Goal: Communication & Community: Answer question/provide support

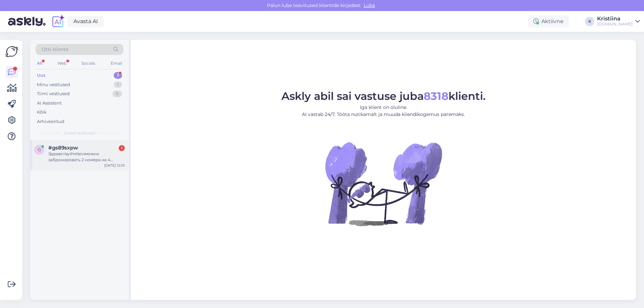
click at [77, 152] on div "Здравствуйте!возможно забронировать 2 номера на 4 человек на 31.12. -2.01. На 2…" at bounding box center [86, 157] width 76 height 12
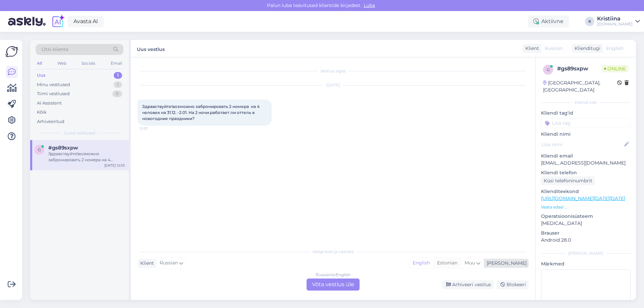
click at [461, 261] on div "Estonian" at bounding box center [447, 263] width 28 height 10
click at [354, 283] on div "Russian to Estonian Võta vestlus üle" at bounding box center [333, 285] width 53 height 12
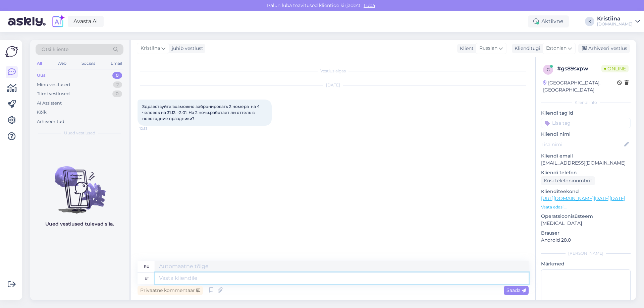
click at [260, 281] on textarea at bounding box center [342, 278] width 374 height 11
type textarea "Tere"
type textarea "Привет"
type textarea "Tere päevast"
type textarea "Добрый день"
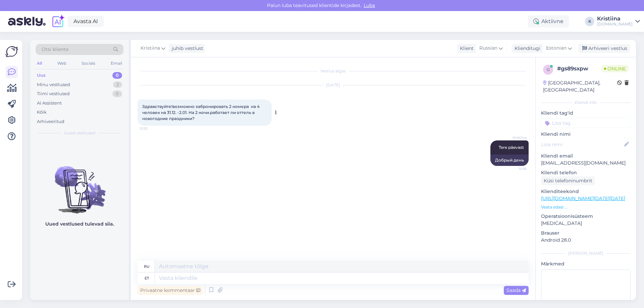
click at [200, 116] on div "Здравствуйте!возможно забронировать 2 номера на 4 человек на 31.12. -2.01. На 2…" at bounding box center [205, 113] width 134 height 26
click at [274, 111] on button at bounding box center [276, 113] width 4 height 6
click at [292, 131] on link "Näita Estonian tõlget" at bounding box center [303, 132] width 59 height 9
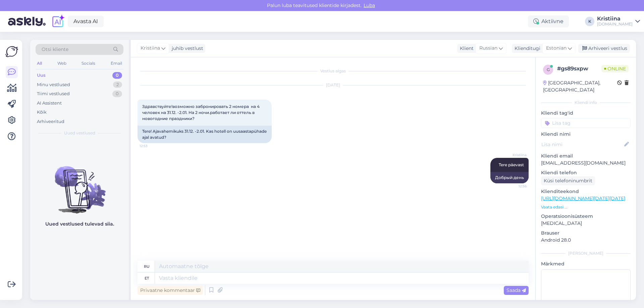
click at [551, 204] on p "Vaata edasi ..." at bounding box center [586, 207] width 90 height 6
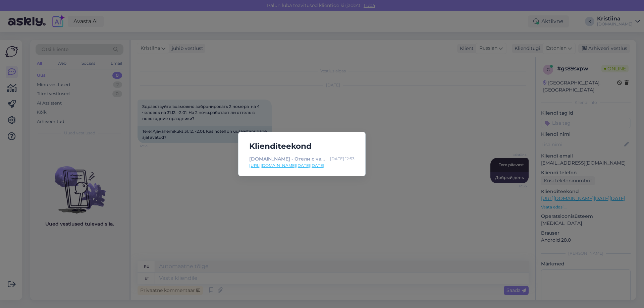
click at [384, 211] on div "Klienditeekond HOOKUSBOOKUS.COM - Отели с чарующими дополнениями Oct 9 12:53 ht…" at bounding box center [322, 154] width 644 height 308
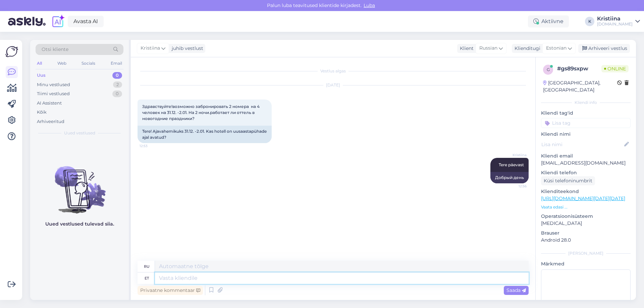
click at [190, 279] on textarea at bounding box center [342, 278] width 374 height 11
type textarea "Kas s"
type textarea "Является"
type textarea "Kas saaksite"
type textarea "Не могли бы вы"
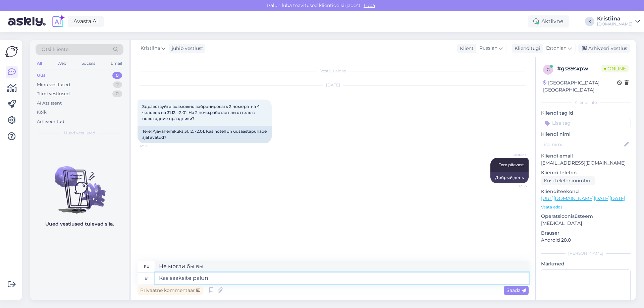
type textarea "Kas saaksite palun t"
type textarea "Не могли бы Вы"
type textarea "Kas saaksite palun täpsustada"
type textarea "Не могли бы вы пояснить?"
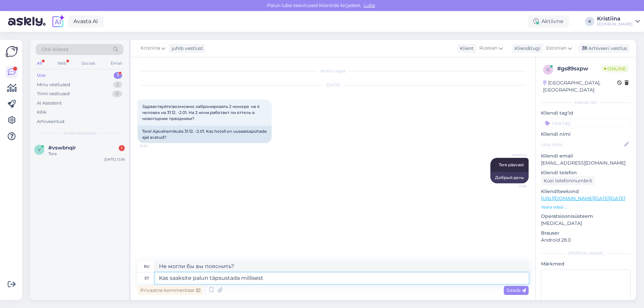
type textarea "Kas saaksite palun täpsustada millisest h"
type textarea "Не могли бы вы уточнить, какой именно?"
type textarea "Kas saaksite palun täpsustada millisest hotellist o"
type textarea "Не могли бы вы уточнить, какой именно отель?"
type textarea "Kas saaksite palun täpsustada millisest hotellist olete h"
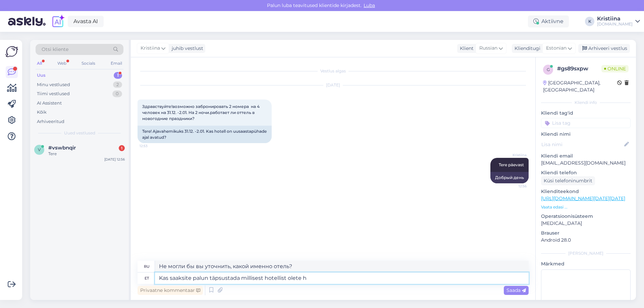
type textarea "Не могли бы вы уточнить, из какого вы отеля?"
type textarea "Kas saaksite palun täpsustada millisest hotellist olete huvitatud?"
type textarea "Не могли бы вы уточнить, какой отель вас интересует?"
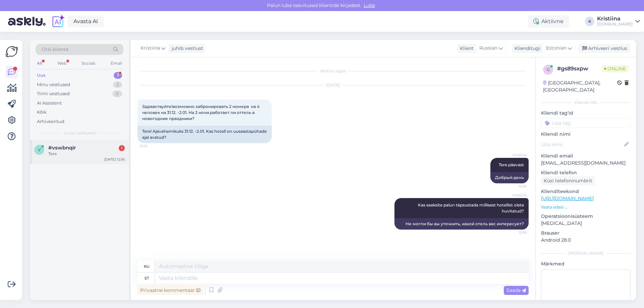
click at [62, 152] on div "Tere" at bounding box center [86, 154] width 76 height 6
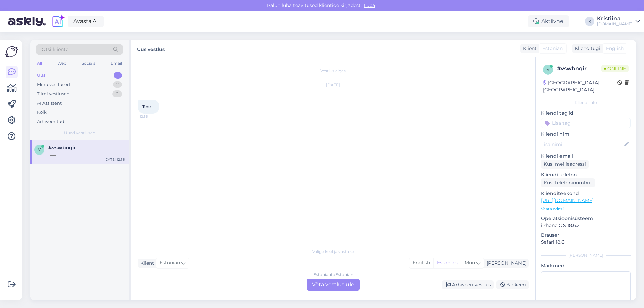
click at [329, 288] on div "Estonian to Estonian Võta vestlus üle" at bounding box center [333, 285] width 53 height 12
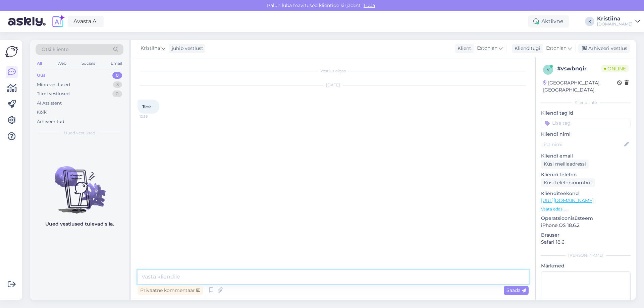
click at [224, 276] on textarea at bounding box center [333, 277] width 391 height 14
type textarea "Tere"
click at [78, 79] on div "Uus 0" at bounding box center [80, 75] width 88 height 9
click at [75, 84] on div "Minu vestlused 3" at bounding box center [80, 84] width 88 height 9
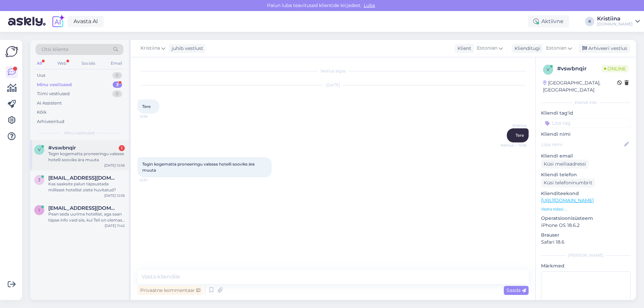
click at [74, 158] on div "Tegin kogematta proneeringu valesse hotelli sooviks ära muuta" at bounding box center [86, 157] width 76 height 12
click at [178, 278] on textarea at bounding box center [333, 277] width 391 height 14
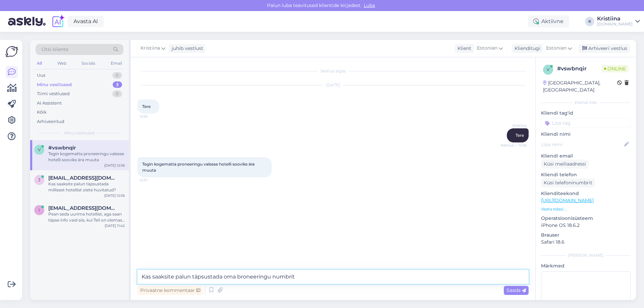
type textarea "Kas saaksite palun täpsustada oma broneeringu numbrit?"
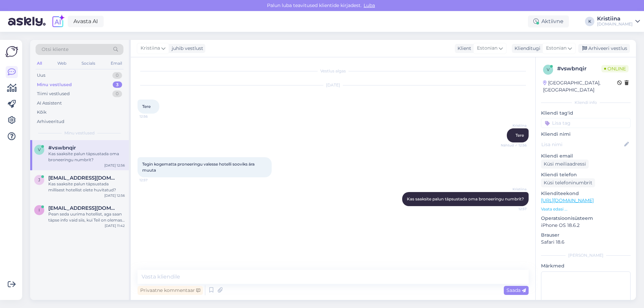
drag, startPoint x: 266, startPoint y: 183, endPoint x: 263, endPoint y: 183, distance: 3.4
drag, startPoint x: 263, startPoint y: 183, endPoint x: 200, endPoint y: 190, distance: 62.8
click at [200, 190] on div "Kristiina Kas saaksite palun täpsustada oma broneeringu numbrit? 12:57" at bounding box center [333, 199] width 391 height 29
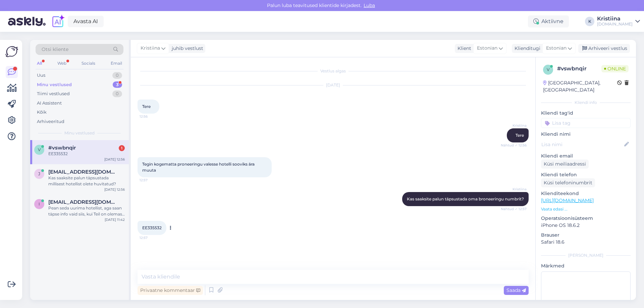
click at [155, 227] on span "EE335532" at bounding box center [151, 227] width 19 height 5
copy div "EE335532 12:57"
click at [177, 274] on textarea at bounding box center [333, 277] width 391 height 14
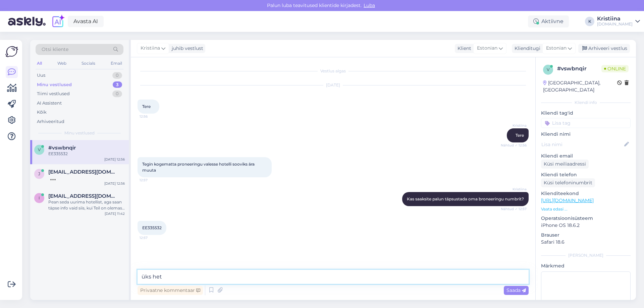
type textarea "üks hetk"
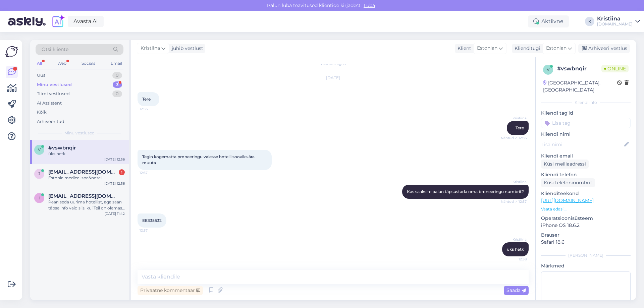
click at [208, 234] on div "EE335532 12:57" at bounding box center [333, 220] width 391 height 29
click at [196, 272] on textarea at bounding box center [333, 277] width 391 height 14
type textarea "K"
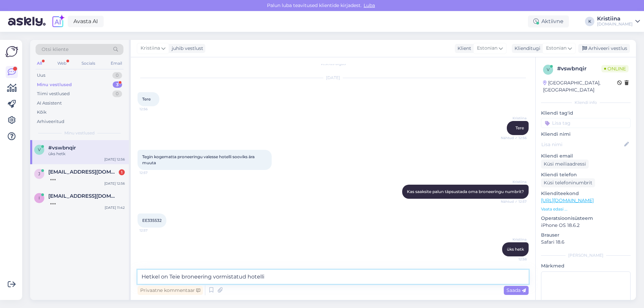
paste textarea "Park Inn by Radisson Meriton Conference & Spa Hotel Tallinn"
type textarea "Hetkel on Teie broneering vormistatud hotelli Park Inn by Radisson Meriton Conf…"
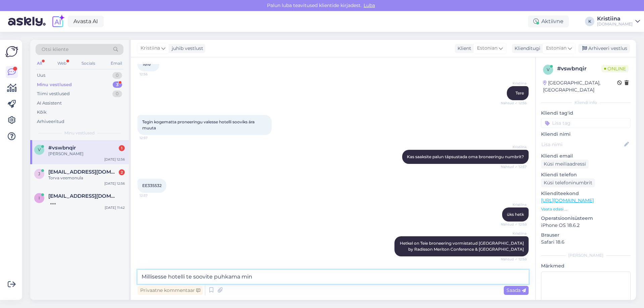
scroll to position [71, 0]
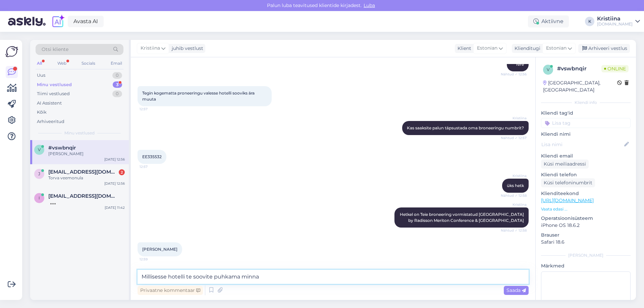
type textarea "Millisesse hotelli te soovite puhkama minna?"
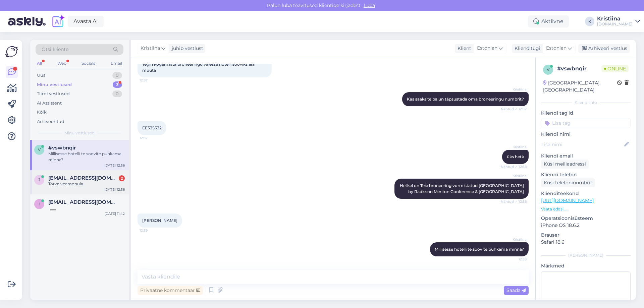
click at [74, 184] on div "Torva veemonula" at bounding box center [86, 184] width 76 height 6
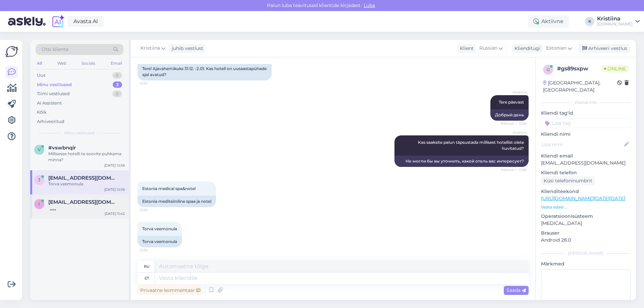
scroll to position [63, 0]
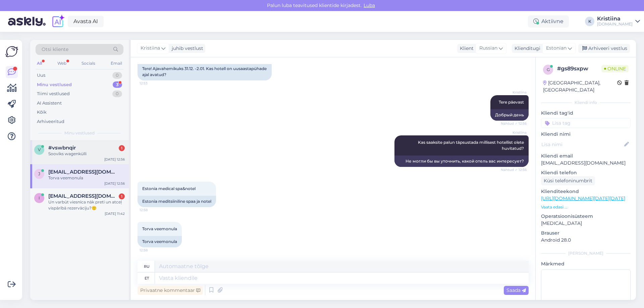
click at [78, 150] on div "#vswbnqir 1" at bounding box center [86, 148] width 76 height 6
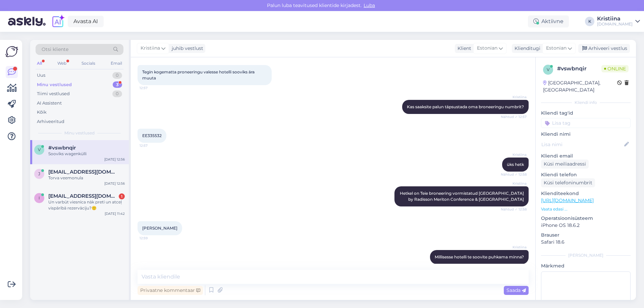
scroll to position [129, 0]
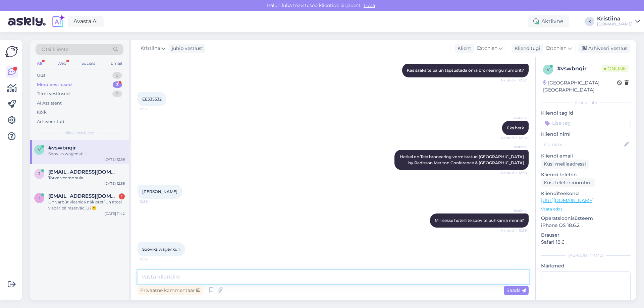
click at [184, 272] on textarea at bounding box center [333, 277] width 391 height 14
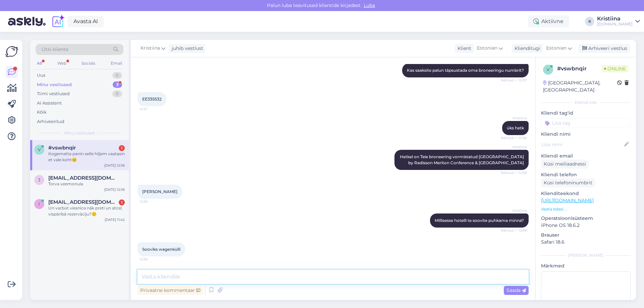
scroll to position [158, 0]
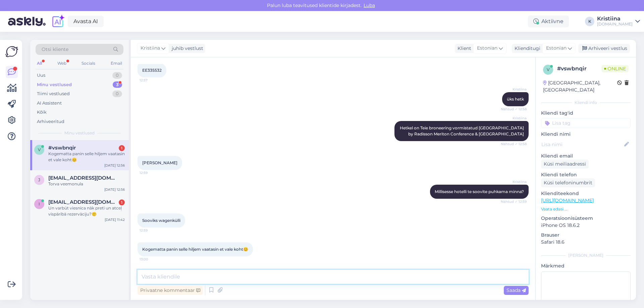
click at [210, 273] on textarea at bounding box center [333, 277] width 391 height 14
click at [210, 276] on textarea at bounding box center [333, 277] width 391 height 14
type textarea "I"
type textarea "Kas soovite Wagenkülli minna samuti kuupäevadel 09.-10.10?"
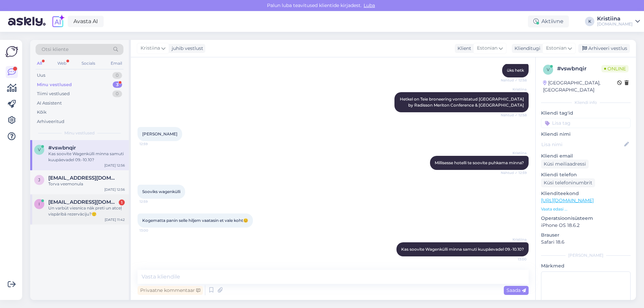
click at [78, 206] on div "Un varbūt viesnīca nāk pretī un atceļ vispārībā rezervāciju?🙂" at bounding box center [86, 211] width 76 height 12
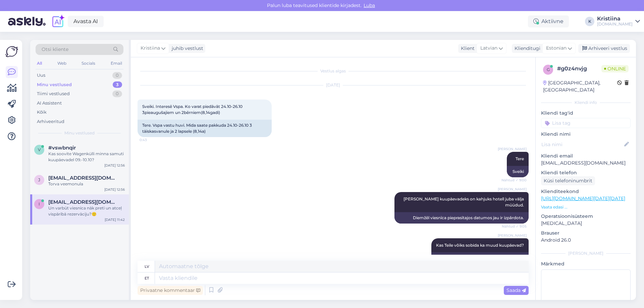
scroll to position [6239, 0]
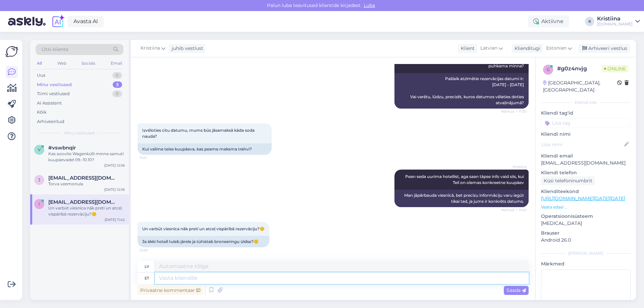
click at [168, 279] on textarea at bounding box center [342, 278] width 374 height 11
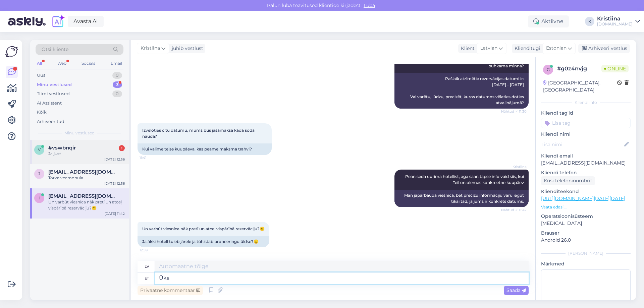
type textarea "Üks h"
type textarea "Viens"
type textarea "Üks hetk, uu"
type textarea "Vienu mirkli,"
type textarea "Üks hetk, uurin h"
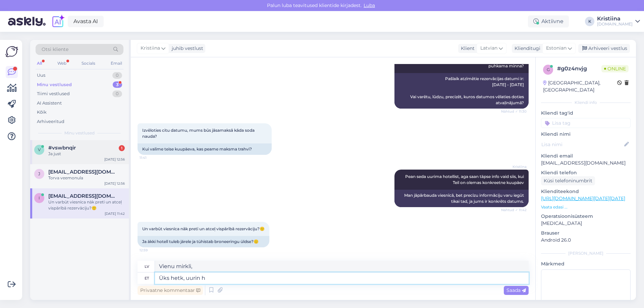
type textarea "Vienu brīdi, pārbaudīšu."
type textarea "Üks hetk, uurin hotellist"
type textarea "Vienu brīdi, es sazināšos ar viesnīcu."
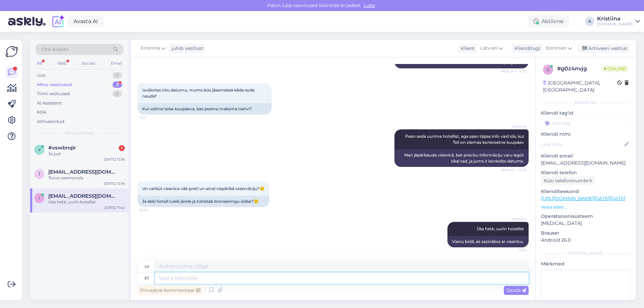
scroll to position [6279, 0]
click at [71, 153] on div "Ja just" at bounding box center [86, 154] width 76 height 6
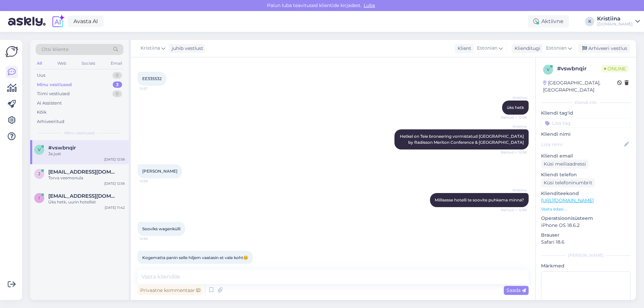
scroll to position [215, 0]
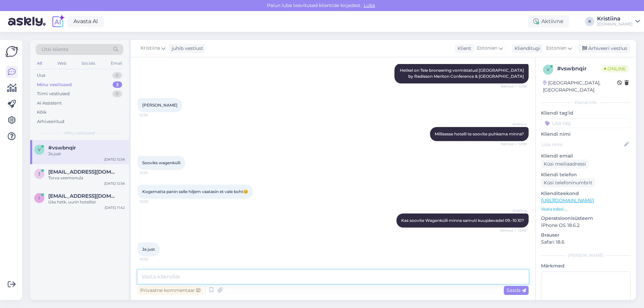
click at [171, 278] on textarea at bounding box center [333, 277] width 391 height 14
click at [246, 278] on textarea "Wagenkülli on saadaval sellised paketi kuupäevadek 09.-10.10" at bounding box center [333, 277] width 391 height 14
click at [287, 278] on textarea "Wagenkülli on saadaval sellised paketid kuupäevadek 09.-10.10" at bounding box center [333, 277] width 391 height 14
click at [318, 279] on textarea "Wagenkülli on saadaval sellised paketid kuupäevadeks 09.-10.10" at bounding box center [333, 277] width 391 height 14
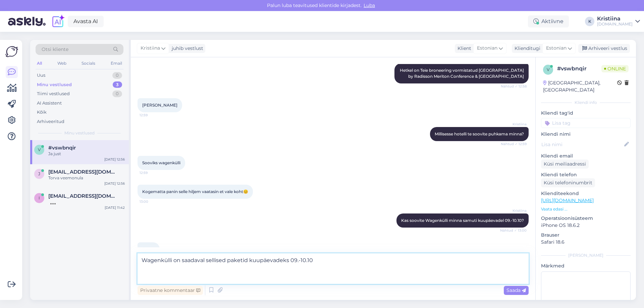
paste textarea "https://hookusbookus.com/et/hotellid-spaad/lossispaa-wagenkuell;dateArrival=202…"
type textarea "Wagenkülli on saadaval sellised paketid kuupäevadeks 09.-10.10 https://hookusbo…"
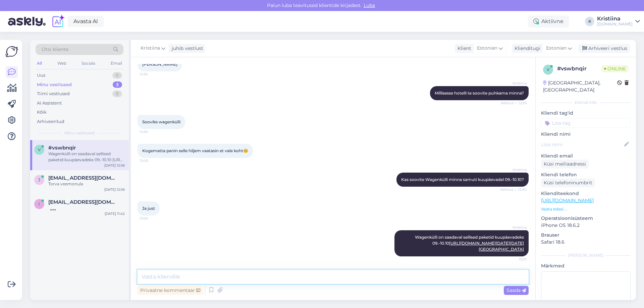
scroll to position [341, 0]
click at [78, 213] on div "Esam vairākas reizes pie viņiem bijuši. Ļoti patīk, bet šoreiz apstākļibir tādi…" at bounding box center [86, 211] width 76 height 12
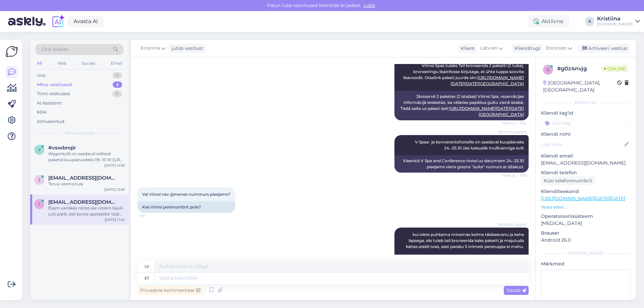
scroll to position [6331, 0]
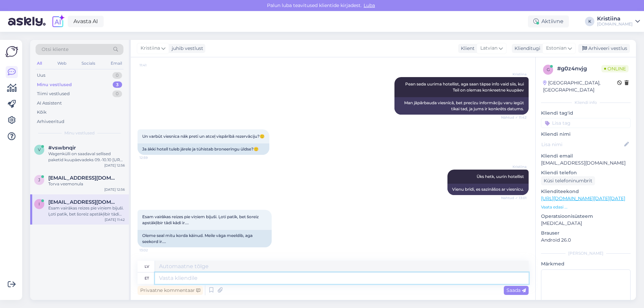
click at [178, 277] on textarea at bounding box center [342, 278] width 374 height 11
click at [88, 192] on div "j julilka@inbox.lv Torva veemonula Oct 9 12:56" at bounding box center [79, 182] width 99 height 24
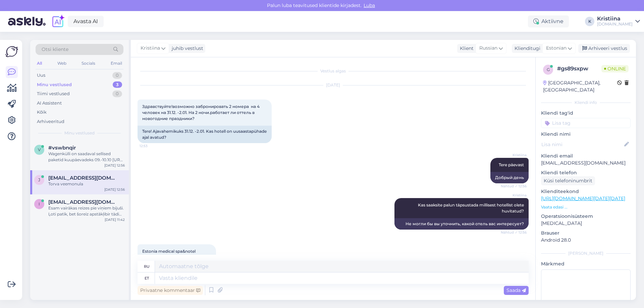
scroll to position [63, 0]
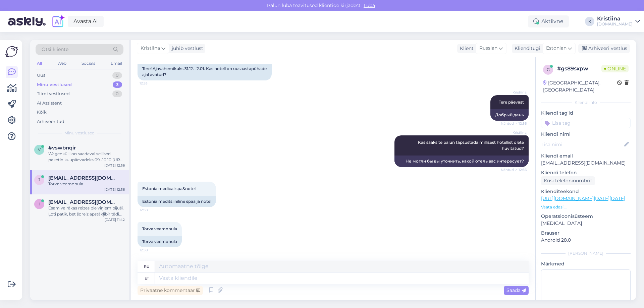
click at [583, 196] on link "https://hookusbookus.com/ru/pakas;dateArrival=2025-12-31;dateDeparture=2026-01-…" at bounding box center [583, 199] width 84 height 6
click at [183, 278] on textarea at bounding box center [342, 278] width 374 height 11
type textarea "Estonia M"
type textarea "Эстония"
type textarea "Estonia Medical"
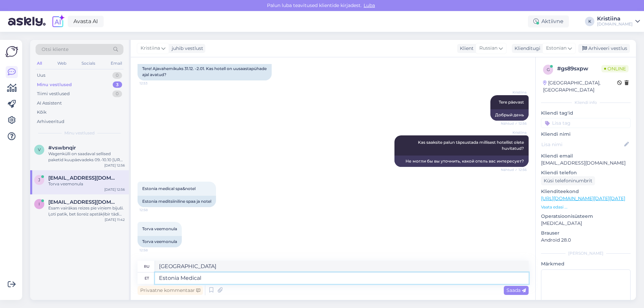
type textarea "Эстония Медицинская"
type textarea "Estonia Medical on"
type textarea "Эстония Медикал - это"
type textarea "Estonia Medical on saadaval"
type textarea "Эстония Медикал доступна"
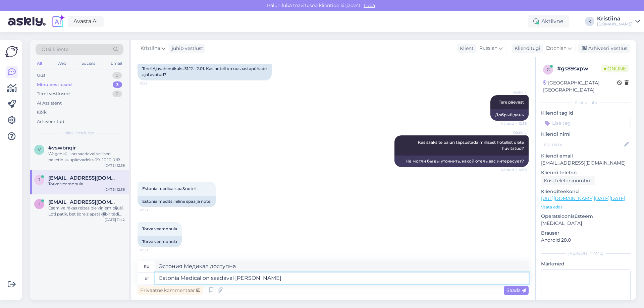
type textarea "Estonia Medical on saadaval Teie soov"
type textarea "Estonia Medical к вашим услугам"
type textarea "Estonia Medical on saadaval Teie soovitud ku"
type textarea "Estonia Medical доступна по вашему запросу."
type textarea "Estonia Medical on saadaval Teie soovitud kuupäevadeks"
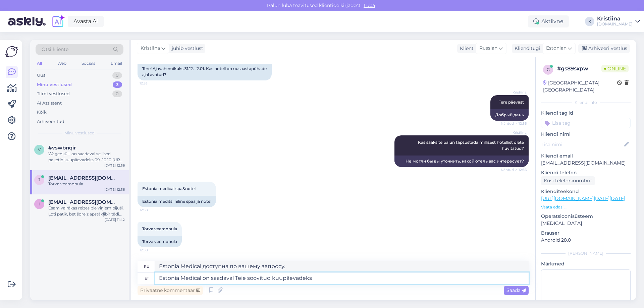
type textarea "Estonia Medical доступна на желаемые вами даты"
type textarea "Estonia Medical on saadaval Teie soovitud kuupäevadeks 31.12-02.10"
type textarea "Estonia Medical доступна на выбранные вами даты 31.12-02.10"
type textarea "Estonia Medical on saadaval Teie soovitud kuupäevadeks 31.12-02.10."
type textarea "Estonia Medical доступна на желаемые вами даты 31.12-02.10."
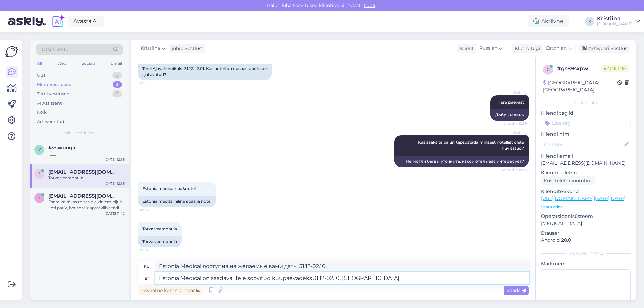
type textarea "Estonia Medical on saadaval Teie soovitud kuupäevadeks 31.12-02.10. Paketid l"
type textarea "Estonia Medical доступна в выбранные вами даты 31.12-02.10. Пакеты услуг"
type textarea "Estonia Medical on saadaval Teie soovitud kuupäevadeks 31.12-02.10. Paketid lei…"
type textarea "Estonia Medical доступна на выбранные вами даты 31.12-02.10. Пакеты услуг можно…"
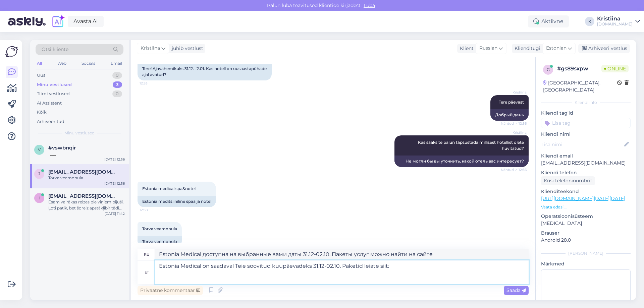
paste textarea "https://hookusbookus.com/ru/hotels-spas/estonia-medical-spa-hotel;dateArrival=2…"
type textarea "Estonia Medical on saadaval Teie soovitud kuupäevadeks 31.12-02.10. Paketid lei…"
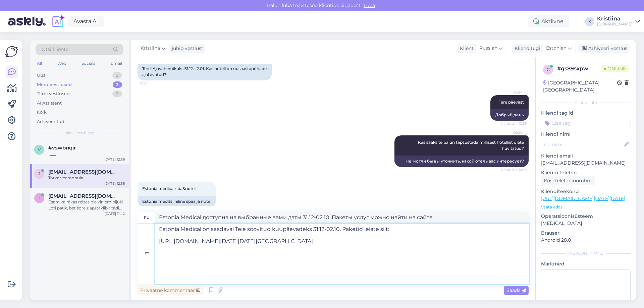
scroll to position [3, 0]
type textarea "Estonia Medical открыта для бронирования на выбранные вами даты 31.12-02.10. Па…"
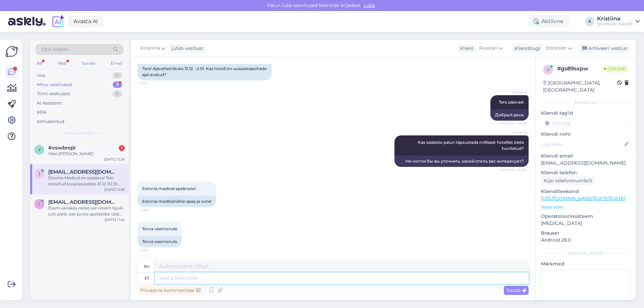
scroll to position [0, 0]
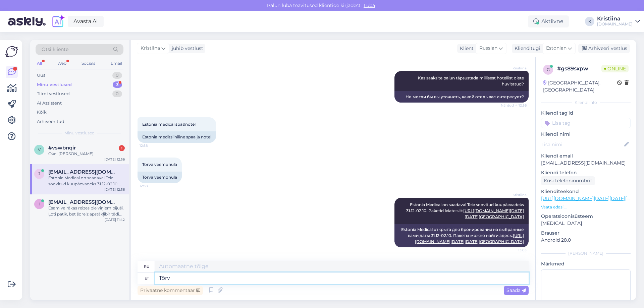
type textarea "Tõrv"
type textarea "Тар"
type textarea "Tõrva Veemõnula"
type textarea "Веселье с дегтярной водой"
type textarea "Tõrva Veemõnula on"
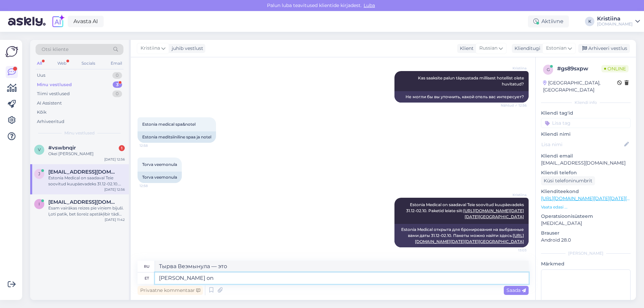
type textarea "Аквапарк Тырва — это"
type textarea "Tõrva Veemõnula on s"
type textarea "Tõrva Veemõnula is s"
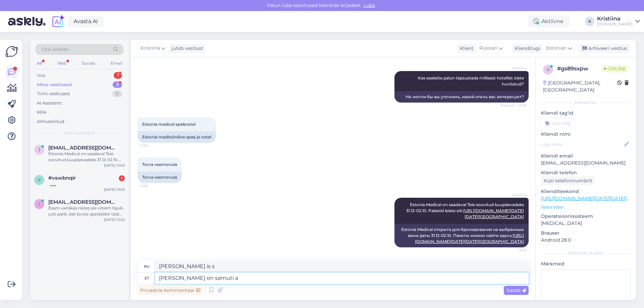
type textarea "Tõrva Veemõnula on samuti av"
type textarea "Тырва Веэмынула также"
type textarea "Tõrva Veemõnula on samuti avatud."
type textarea "Также открыт аквапарк Тырва."
type textarea "Tõrva Veemõnula on samuti avatud. Paketid l"
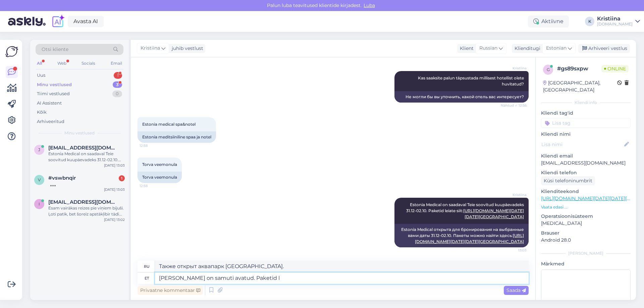
type textarea "Также открыта улица Тырва Веемынула. Пакеты"
type textarea "Tõrva Veemõnula on samuti avatud. Paketid leiate siit"
type textarea "Tõrva Veemõnula также открыта. Пакеты можно найти здесь."
paste textarea "https://hookusbookus.com/ru/hotels-spas/torva-veemonula;dateArrival=2025-12-31;…"
type textarea "Tõrva Veemõnula on samuti avatud. Paketid leiate siit: https://hookusbookus.com…"
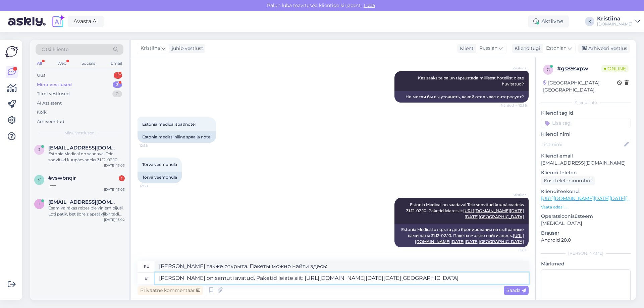
scroll to position [369, 0]
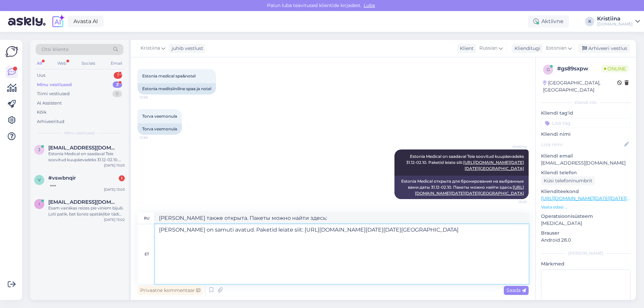
type textarea "Tõrva Veemõnula также открыта. Пакеты можно найти здесь: https://hookusbookus.c…"
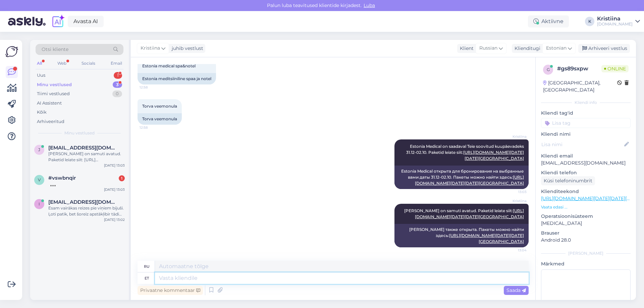
scroll to position [542, 0]
click at [88, 181] on div at bounding box center [86, 184] width 76 height 6
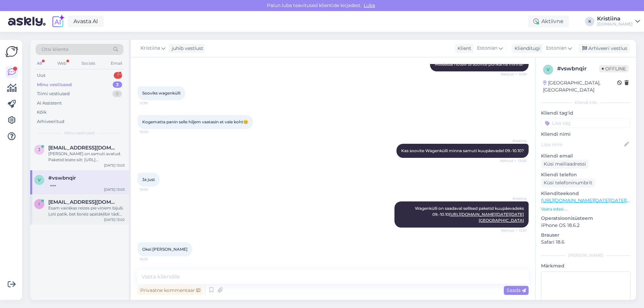
scroll to position [370, 0]
click at [203, 278] on textarea at bounding box center [333, 277] width 391 height 14
type textarea "Kuidas soovite jätkata?"
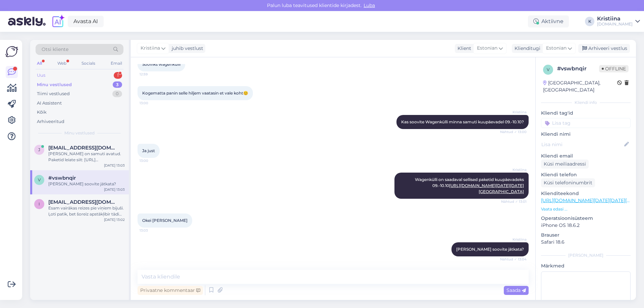
click at [103, 76] on div "Uus 1" at bounding box center [80, 75] width 88 height 9
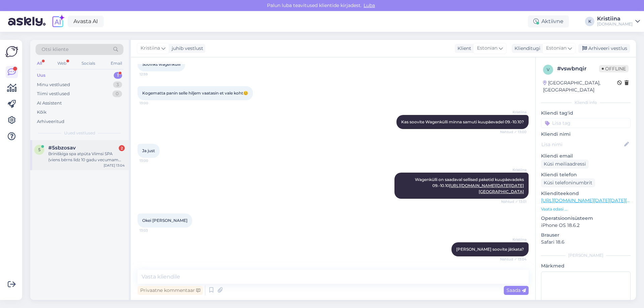
click at [97, 155] on div "Brīnišķīga spa atpūta Viimsi SPA (viens bērns līdz 10 gadu vecumam bez maksas)" at bounding box center [86, 157] width 76 height 12
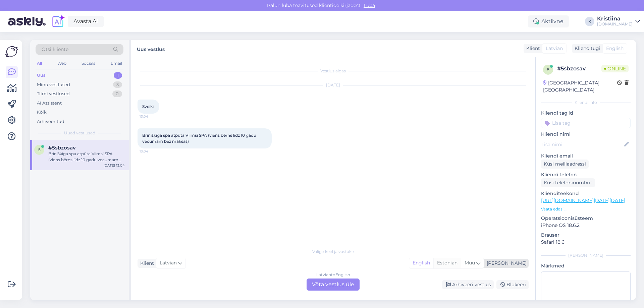
click at [461, 261] on div "Estonian" at bounding box center [447, 263] width 28 height 10
click at [317, 283] on div "Latvian to Estonian Võta vestlus üle" at bounding box center [333, 285] width 53 height 12
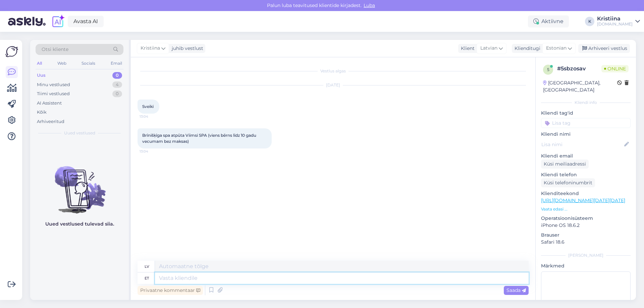
click at [195, 277] on textarea at bounding box center [342, 278] width 374 height 11
click at [275, 137] on icon at bounding box center [276, 139] width 2 height 4
click at [308, 158] on link "Näita Estonian tõlget" at bounding box center [303, 158] width 59 height 9
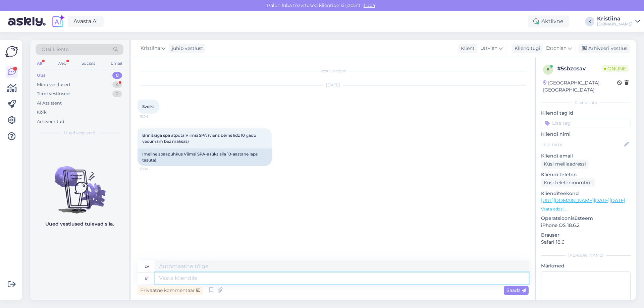
click at [187, 280] on textarea at bounding box center [342, 278] width 374 height 11
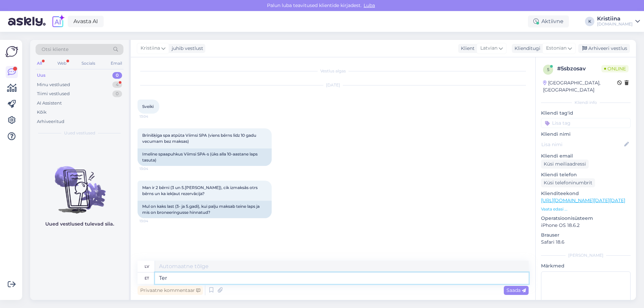
type textarea "Tere"
type textarea "Sveiki"
type textarea "Tere."
type textarea "Sveiki."
type textarea "Tere. Kas s"
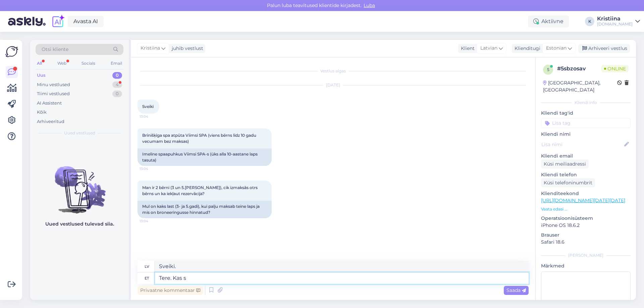
type textarea "Sveiki. Ir"
type textarea "Tere. Kas saaksite pa"
type textarea "Sveiki. Vai jūs varētu"
type textarea "Tere. Kas saaksite palun t"
type textarea "Sveiki. Vai jūs, lūdzu, varētu"
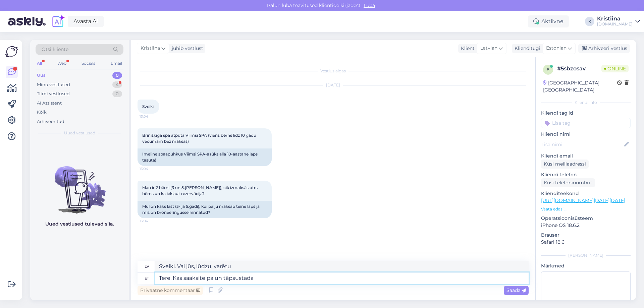
type textarea "Tere. Kas saaksite palun täpsustada k"
type textarea "Sveiki. Vai varētu, lūdzu, paskaidrot?"
type textarea "Tere. Kas saaksite palun täpsustada kuupäevi mi"
type textarea "Sveiki. Vai varētu, lūdzu, precizēt datumus?"
type textarea "Tere. Kas saaksite palun täpsustada kuupäevi mil so"
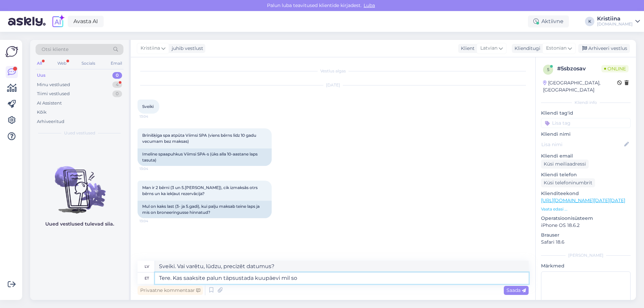
type textarea "Sveiki! Vai varētu, lūdzu, precizēt datumus, kad"
type textarea "Tere. Kas saaksite palun täpsustada kuupäevi mil soovite pu"
type textarea "Sveiki. Vai varētu, lūdzu, precizēt vēlamos datumus?"
type textarea "Tere. Kas saaksite palun täpsustada kuupäevi mil soovite puhkama m"
type textarea "Sveiki. Vai varētu, lūdzu, precizēt datumus, kuros vēlaties uzturēties?"
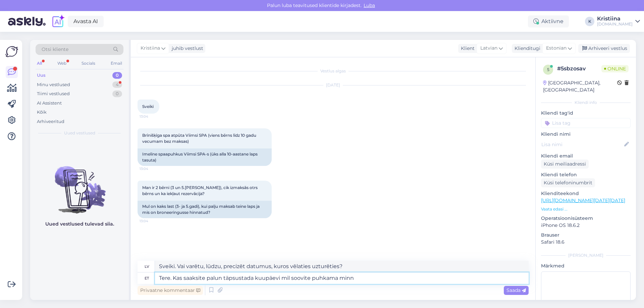
type textarea "Tere. Kas saaksite palun täpsustada kuupäevi mil soovite puhkama minna"
type textarea "Sveiki. Vai varētu, lūdzu, precizēt datumus, kuros vēlaties doties atvaļinājumā?"
type textarea "Tere. Kas saaksite palun täpsustada kuupäevi mil soovite puhkama minna?"
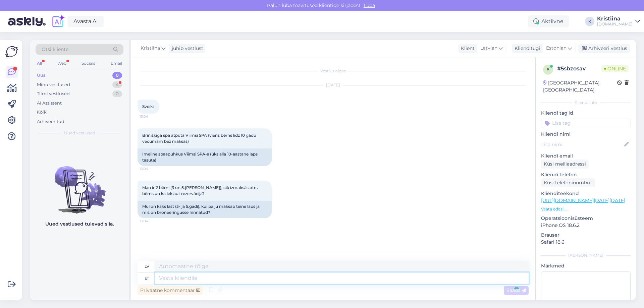
scroll to position [23, 0]
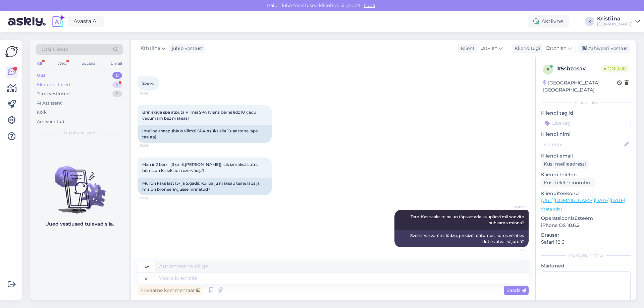
click at [72, 83] on div "Minu vestlused 4" at bounding box center [80, 84] width 88 height 9
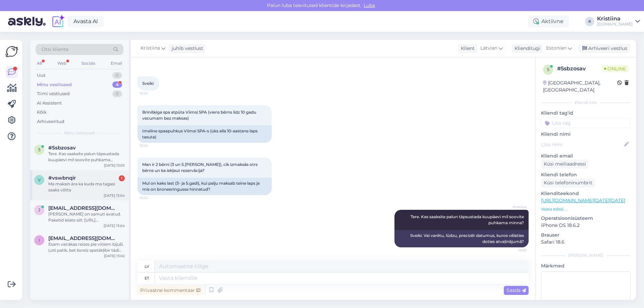
click at [92, 189] on div "Ma maksin ära ka kuda ma tagasi saaks võtta" at bounding box center [86, 187] width 76 height 12
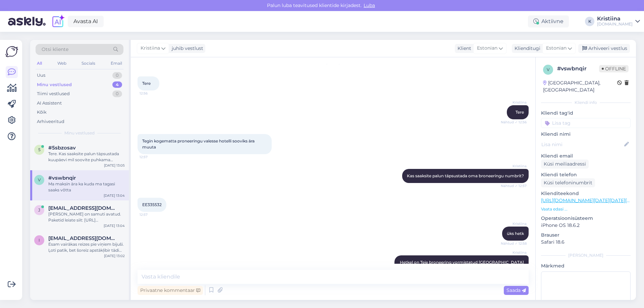
scroll to position [427, 0]
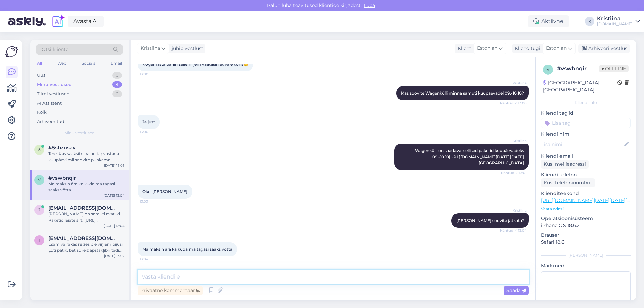
click at [178, 280] on textarea at bounding box center [333, 277] width 391 height 14
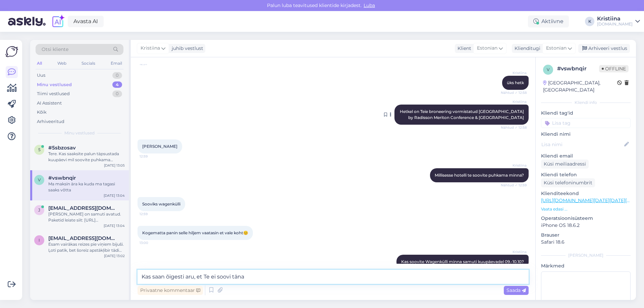
scroll to position [159, 0]
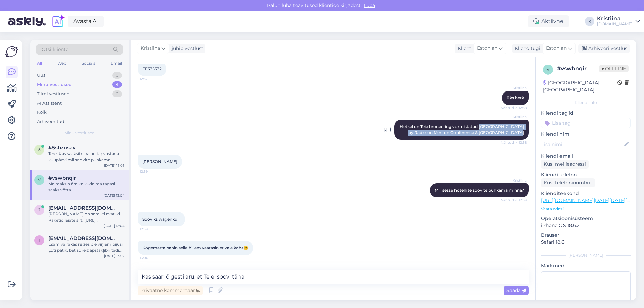
drag, startPoint x: 482, startPoint y: 126, endPoint x: 519, endPoint y: 132, distance: 38.0
click at [519, 132] on div "Kristiina Hetkel on Teie broneering vormistatud hotelli Park Inn by Radisson Me…" at bounding box center [461, 130] width 134 height 20
copy span "hotelli Park Inn by Radisson Meriton Conference & Spa Hotel Tallinn"
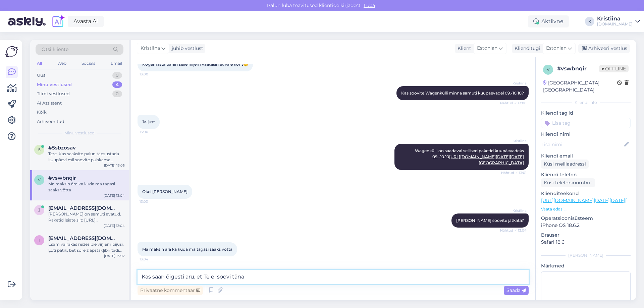
click at [261, 280] on textarea "Kas saan õigesti aru, et Te ei soovi täna" at bounding box center [333, 277] width 391 height 14
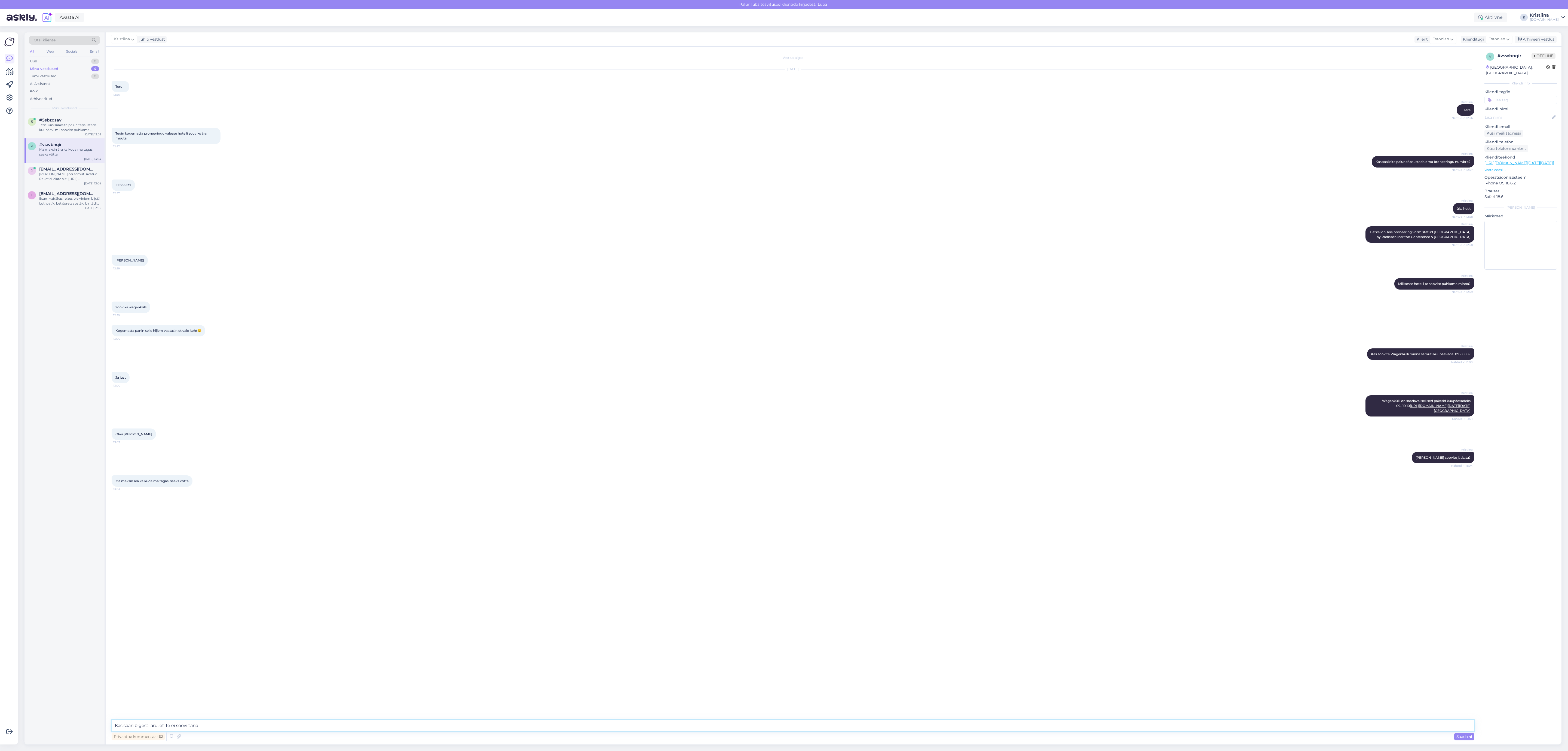
paste textarea "hotelli Park Inn by Radisson Meriton Conference & Spa Hotel Tallinn"
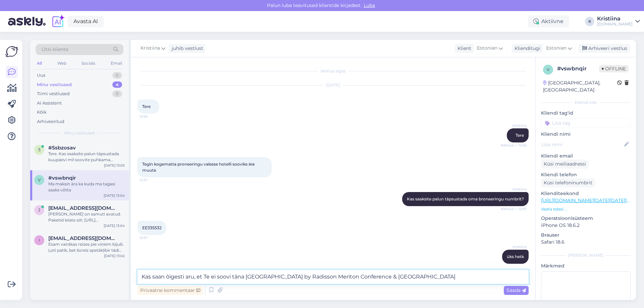
click at [459, 276] on textarea "Kas saan õigesti aru, et Te ei soovi täna hotelli Park Inn by Radisson Meriton …" at bounding box center [333, 277] width 391 height 14
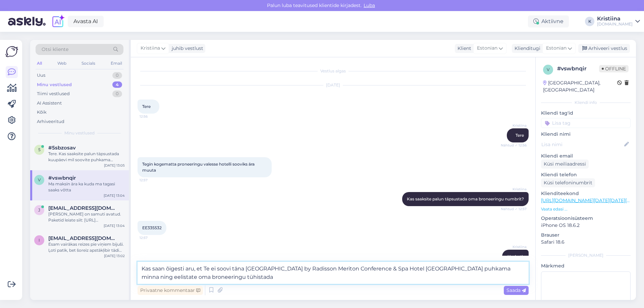
type textarea "Kas saan õigesti aru, et Te ei soovi täna hotelli Park Inn by Radisson Meriton …"
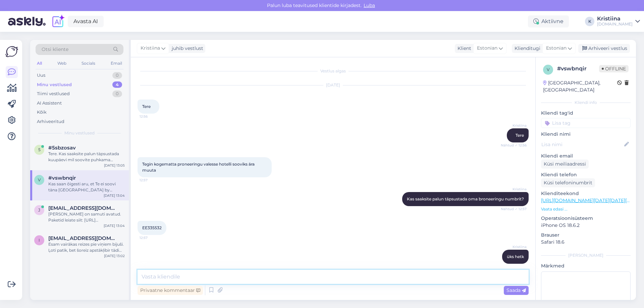
scroll to position [468, 0]
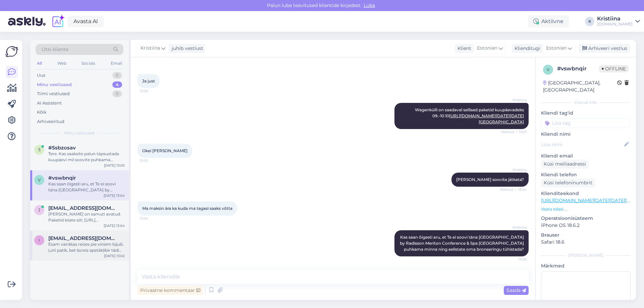
click at [92, 248] on div "Esam vairākas reizes pie viņiem bijuši. Ļoti patīk, bet šoreiz apstākļibir tādi…" at bounding box center [86, 247] width 76 height 12
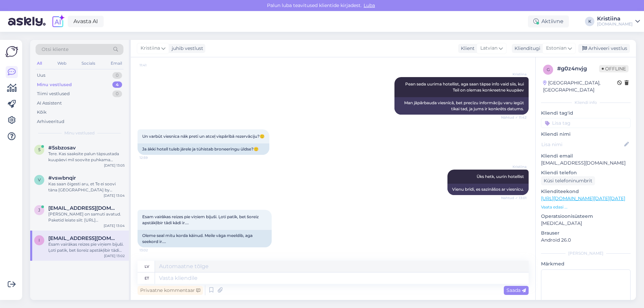
scroll to position [5963, 0]
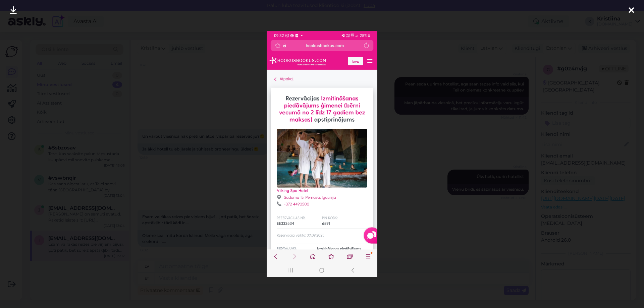
click at [410, 260] on div at bounding box center [322, 154] width 644 height 308
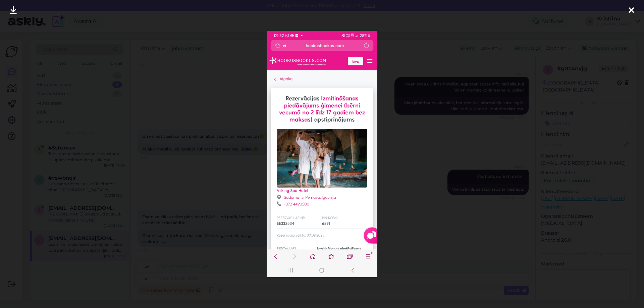
click at [407, 266] on div at bounding box center [322, 154] width 644 height 308
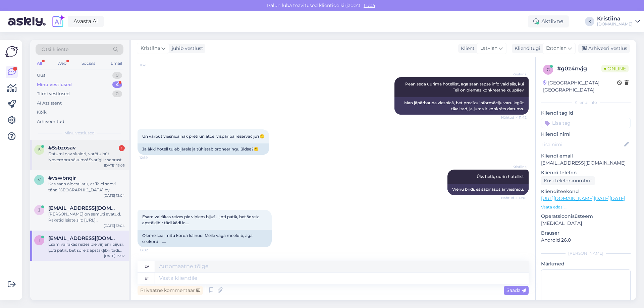
click at [86, 159] on div "Datumi nav skaidri, varētu būt Novembra sākums! Svarīgi ir saprast, kā pievieno…" at bounding box center [86, 157] width 76 height 12
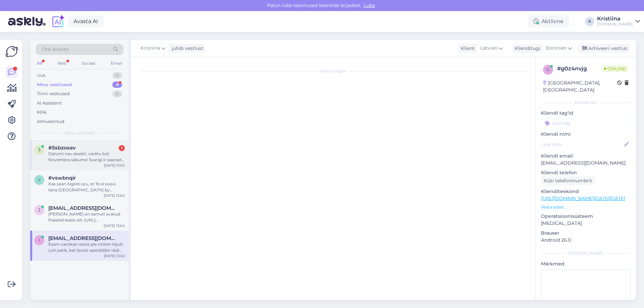
scroll to position [93, 0]
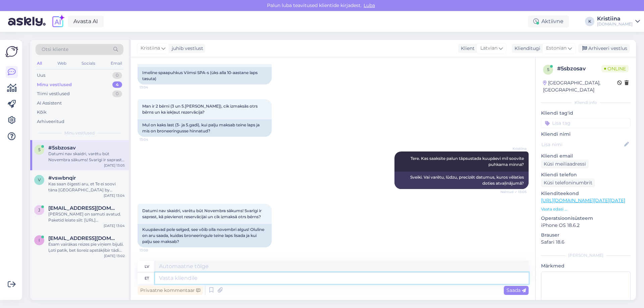
click at [170, 277] on textarea at bounding box center [342, 278] width 374 height 11
type textarea "Palun"
type textarea "Lūdzu"
type textarea "Palun märkig"
type textarea "Lūdzu, atzīmējiet"
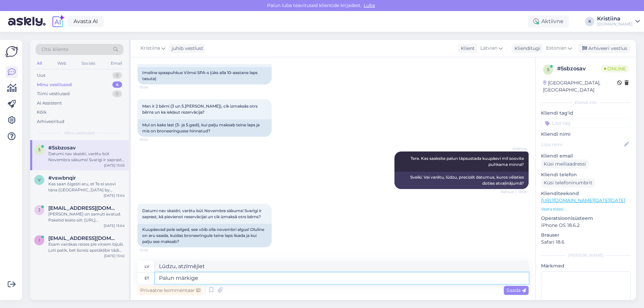
type textarea "Palun märkige ö"
type textarea "Lūdzu, norādiet"
type textarea "Palun märkige ööbijateks"
type textarea "Lūdzu, atzīmējiet kā viesus uz nakti"
type textarea "Palun märkige ööbijateks 2 t"
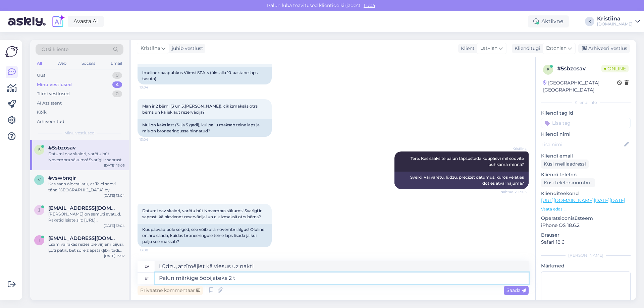
type textarea "Lūdzu, norādiet, vai naktsmītnē nakšņos 2 cilvēki."
type textarea "Palun märkige ööbijateks 2 täiskasvanut n"
type textarea "Lūdzu, norādiet, vai numurā uzturas 2 pieaugušie."
type textarea "Palun märkige ööbijateks 2 täiskasvanut ning 6"
type textarea "Lūdzu, norādiet 2 pieaugušos un"
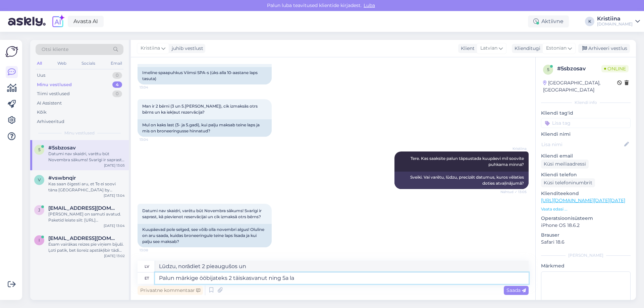
type textarea "Palun märkige ööbijateks 2 täiskasvanut ning 5a lap"
type textarea "Lūdzu, norādiet kā viesus 2 pieaugušos un 5 bērnus."
type textarea "Palun märkige ööbijateks 2 täiskasvanut ning 5a laps."
type textarea "Lūdzu, norādiet, ka nakšņos 2 pieaugušie un 5 gadus vecs bērns."
type textarea "Palun märkige ööbijateks 2 täiskasvanut ning 5a laps. Palun k"
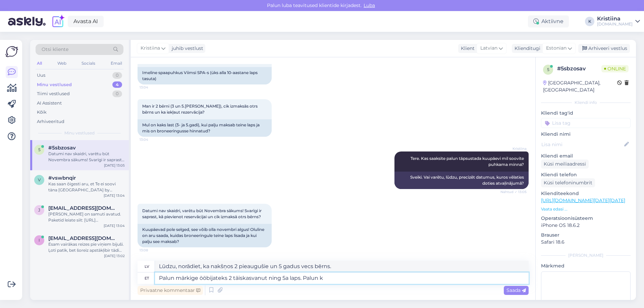
type textarea "Lūdzu, norādiet kā viesus 2 pieaugušos un 5 gadus vecu bērnu."
type textarea "Palun märkige ööbijateks 2 täiskasvanut ning 5a laps. Palun kirjutage b"
type textarea "Lūdzu, norādiet kā viesus 2 pieaugušos un 5 gadus vecu bērnu. Lūdzu, rakstiet"
type textarea "Palun märkige ööbijateks 2 täiskasvanut ning 5a laps. Palun kirjutage broneerin…"
type textarea "Lūdzu, norādiet kā viesus 2 pieaugušos un 5 gadus vecu bērnu. Lūdzu, veiciet re…"
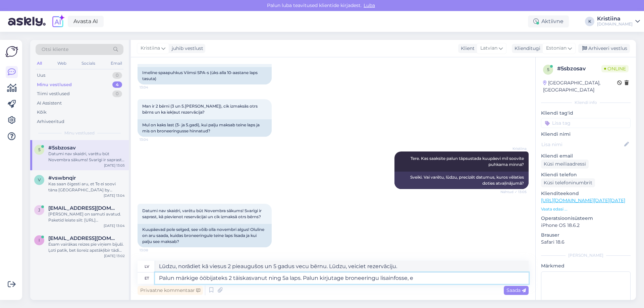
type textarea "Palun märkige ööbijateks 2 täiskasvanut ning 5a laps. Palun kirjutage broneerin…"
type textarea "Lūdzu, norādiet kā viesus 2 pieaugušos un 5 gadus vecu bērnu. Lūdzu, norādiet r…"
type textarea "Palun märkige ööbijateks 2 täiskasvanut ning 5a laps. Palun kirjutage broneerin…"
type textarea "Lūdzu, norādiet, ka nakšņojošo viesu skaits ir 2 pieaugušie un 5 gadus vecs bēr…"
type textarea "Palun märkige ööbijateks 2 täiskasvanut ning 5a laps. Palun kirjutage broneerin…"
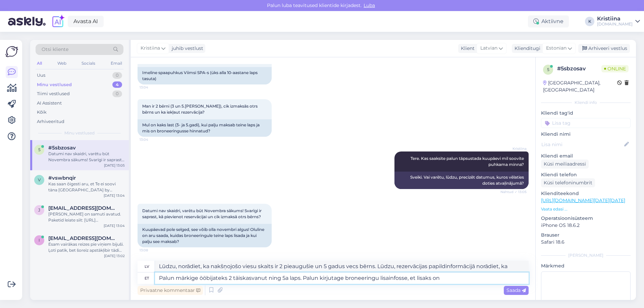
type textarea "Lūdzu, norādiet, ka viesu skaits ir 2 pieaugušie un 5 gadus vecs bērns. Lūdzu, …"
type textarea "Palun märkige ööbijateks 2 täiskasvanut ning 5a laps. Palun kirjutage broneerin…"
type textarea "Lūdzu, norādiet, ka viesu skaits ir 2 pieaugušie un 5 gadus vecs bērns. Lūdzu, …"
type textarea "Palun märkige ööbijateks 2 täiskasvanut ning 5a laps. Palun kirjutage broneerin…"
type textarea "Lūdzu, norādiet, ka viesu skaits ir 2 pieaugušie un 5 gadus vecs bērns. Lūdzu, …"
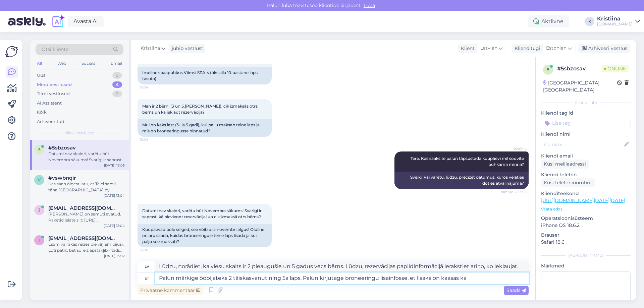
type textarea "Palun märkige ööbijateks 2 täiskasvanut ning 5a laps. Palun kirjutage broneerin…"
type textarea "Lūdzu, norādiet, ka viesu skaits ir 2 pieaugušie un 5 gadus vecs bērns. Lūdzu, …"
type textarea "Palun märkige ööbijateks 2 täiskasvanut ning 5a laps. Palun kirjutage broneerin…"
type textarea "Lūdzu, norādiet, ka viesu skaits ir 2 pieaugušie un 5 gadus vecs bērns. Lūdzu, …"
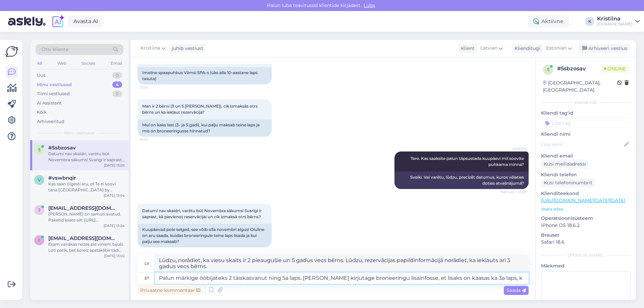
type textarea "Palun märkige ööbijateks 2 täiskasvanut ning 5a laps. Palun kirjutage broneerin…"
type textarea "Lūdzu, norādiet, ka nakšņos 2 pieaugušie un 5 gadus vecs bērns. Lūdzu, rezervāc…"
type textarea "Palun märkige ööbijateks 2 täiskasvanut ning 5a laps. Palun kirjutage broneerin…"
type textarea "Lūdzu, norādiet, ka uzturēsies 2 pieaugušie un 5 gadus vecs bērns. Lūdzu, rezer…"
type textarea "Palun märkige ööbijateks 2 täiskasvanut ning 5a laps. Palun kirjutage broneerin…"
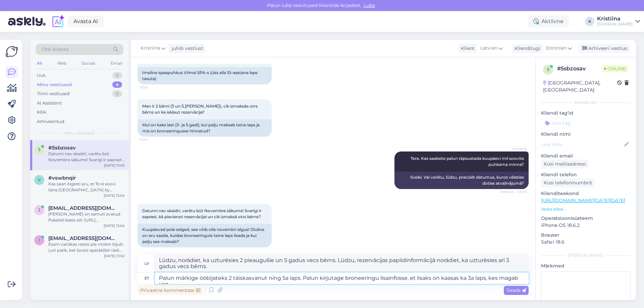
type textarea "Lūdzu, norādiet, ka uzturēsies 2 pieaugušie un 5 gadus vecs bērns. Lūdzu, rezer…"
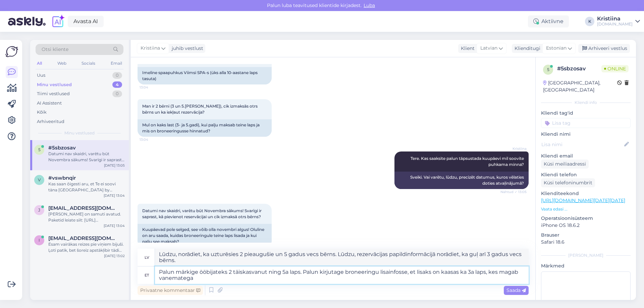
type textarea "Palun märkige ööbijateks 2 täiskasvanut ning 5a laps. Palun kirjutage broneerin…"
type textarea "Lūdzu, norādiet, ka uzturēsies 2 pieaugušie un 5 gadus vecs bērns. Lūdzu, rezer…"
type textarea "Palun märkige ööbijateks 2 täiskasvanut ning 5a laps. Palun kirjutage broneerin…"
type textarea "Lūdzu, norādiet, ka nakšņojošo viesu skaits ir 2 pieaugušie un 5 gadus vecs bēr…"
type textarea "Palun märkige ööbijateks 2 täiskasvanut ning 5a laps. Palun kirjutage broneerin…"
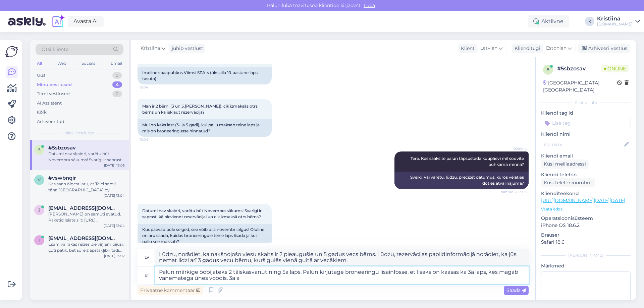
type textarea "Lūdzu, norādiet, ka viesu skaits ir 2 pieaugušie un 5 gadus vecs bērns. Lūdzu, …"
type textarea "Palun märkige ööbijateks 2 täiskasvanut ning 5a laps. Palun kirjutage broneerin…"
type textarea "Lūdzu, norādiet, ka viesu skaits ir 2 pieaugušie un 5 gadus vecs bērns. Lūdzu, …"
type textarea "Palun märkige ööbijateks 2 täiskasvanut ning 5a laps. Palun kirjutage broneerin…"
type textarea "Lūdzu, norādiet, ka viesu skaits ir 2 pieaugušie un 5 gadus vecs bērns. Lūdzu, …"
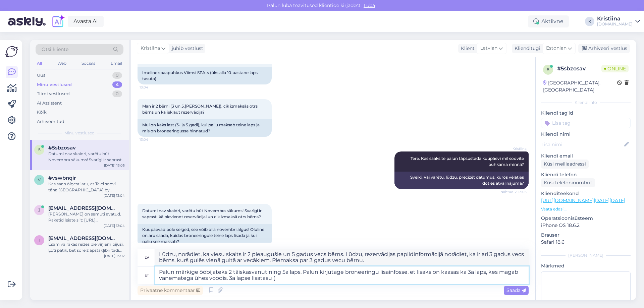
type textarea "Palun märkige ööbijateks 2 täiskasvanut ning 5a laps. Palun kirjutage broneerin…"
type textarea "Lūdzu, norādiet, ka viesu skaits ir 2 pieaugušie un 5 gadus vecs bērns. Lūdzu, …"
type textarea "Palun märkige ööbijateks 2 täiskasvanut ning 5a laps. Palun kirjutage broneerin…"
type textarea "Lūdzu, norādiet, ka viesu skaits ir 2 pieaugušie un 5 gadus vecs bērns. Lūdzu, …"
type textarea "Palun märkige ööbijateks 2 täiskasvanut ning 5a laps. Palun kirjutage broneerin…"
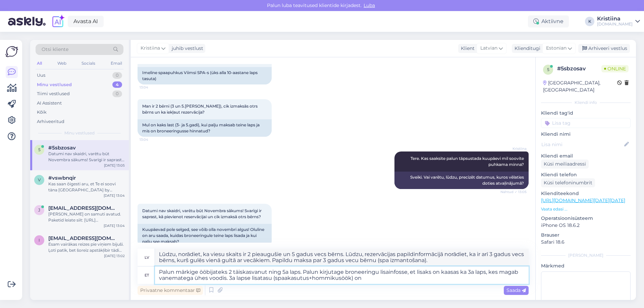
type textarea "Lūdzu, norādiet, ka viesu skaits ir 2 pieaugušie un 5 gadus vecs bērns. Lūdzu, …"
type textarea "Palun märkige ööbijateks 2 täiskasvanut ning 5a laps. Palun kirjutage broneerin…"
type textarea "Lūdzu, norādiet, ka viesu skaits ir 2 pieaugušie un 5 gadus vecs bērns. Lūdzu, …"
type textarea "Palun märkige ööbijateks 2 täiskasvanut ning 5a laps. Palun kirjutage broneerin…"
type textarea "Lūdzu, norādiet, ka viesu skaits ir 2 pieaugušie un 5 gadus vecs bērns. Lūdzu, …"
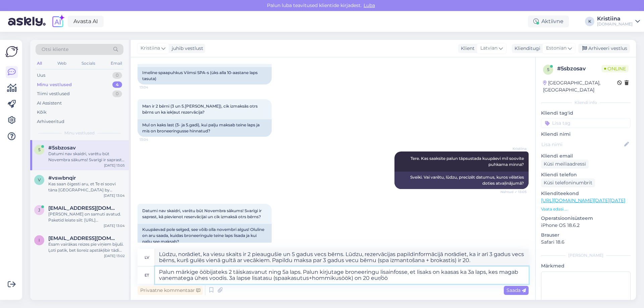
type textarea "Palun märkige ööbijateks 2 täiskasvanut ning 5a laps. Palun kirjutage broneerin…"
type textarea "Lūdzu, norādiet, ka viesu skaits ir 2 pieaugušie un 5 gadus vecs bērns. Rezervā…"
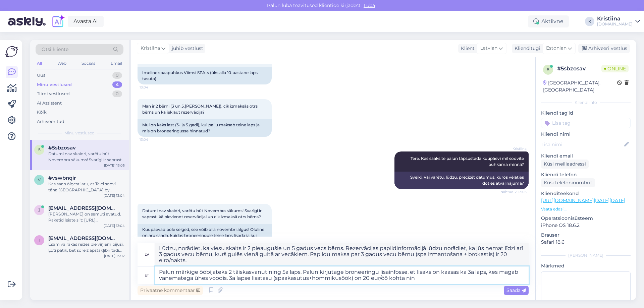
type textarea "Palun märkige ööbijateks 2 täiskasvanut ning 5a laps. Palun kirjutage broneerin…"
type textarea "Lūdzu, norādiet, ka viesu skaits ir 2 pieaugušie un 5 gadus vecs bērns. Lūdzu, …"
type textarea "Palun märkige ööbijateks 2 täiskasvanut ning 5a laps. Palun kirjutage broneerin…"
type textarea "Lūdzu, norādiet, ka viesu skaits ir 2 pieaugušie un 5 gadus vecs bērns. Lūdzu, …"
type textarea "Palun märkige ööbijateks 2 täiskasvanut ning 5a laps. Palun kirjutage broneerin…"
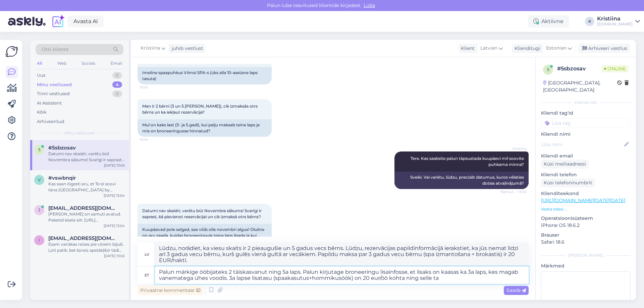
type textarea "Lūdzu, norādiet, ka viesu skaits ir 2 pieaugušie un 5 gadus vecs bērns. Lūdzu, …"
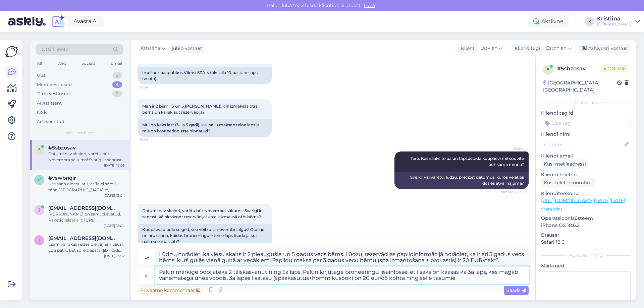
type textarea "Palun märkige ööbijateks 2 täiskasvanut ning 5a laps. Palun kirjutage broneerin…"
type textarea "Lūdzu, norādiet, ka viesu skaits ir 2 pieaugušie un 5 gadus vecs bērns. Lūdzu, …"
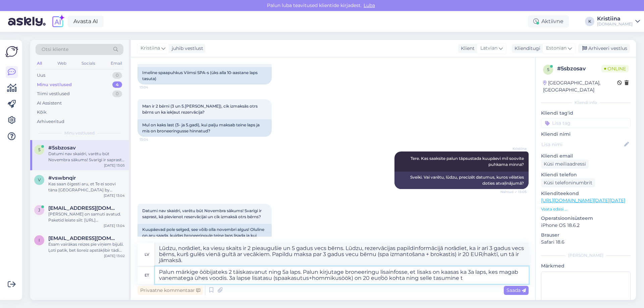
type textarea "Palun märkige ööbijateks 2 täiskasvanut ning 5a laps. Palun kirjutage broneerin…"
type textarea "Lūdzu, norādiet, ka viesu skaits ir 2 pieaugušie un 5 gadus vecs bērns. Lūdzu, …"
type textarea "Palun märkige ööbijateks 2 täiskasvanut ning 5a laps. Palun kirjutage broneerin…"
type textarea "Lūdzu, norādiet, ka viesu skaits ir 2 pieaugušie un 5 gadus vecs bērns. Lūdzu, …"
type textarea "Palun märkige ööbijateks 2 täiskasvanut ning 5a laps. Palun kirjutage broneerin…"
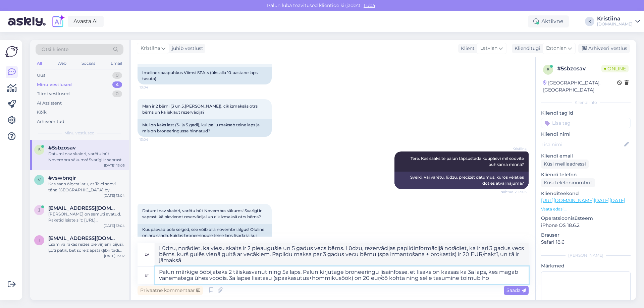
type textarea "Lūdzu, norādiet, ka viesu skaits ir 2 pieaugušie un 5 gadus vecs bērns. Lūdzu, …"
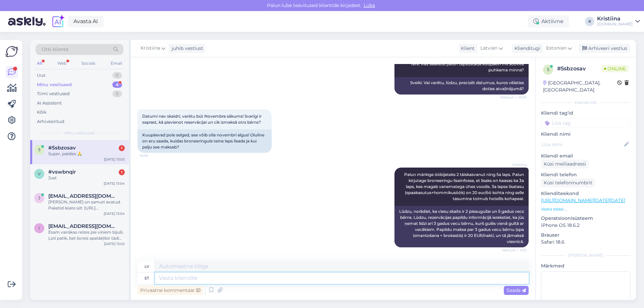
scroll to position [228, 0]
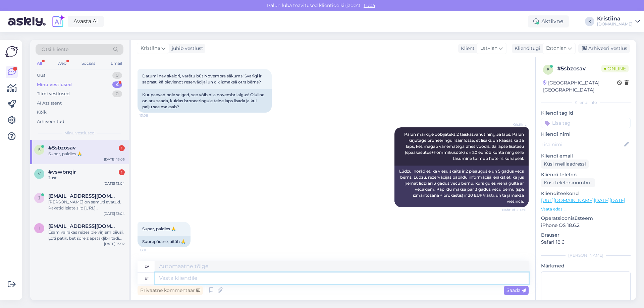
click at [183, 281] on textarea at bounding box center [342, 278] width 374 height 11
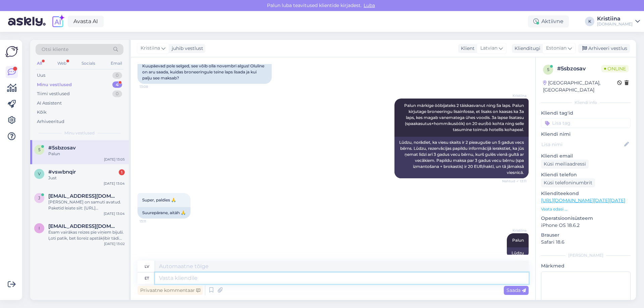
scroll to position [268, 0]
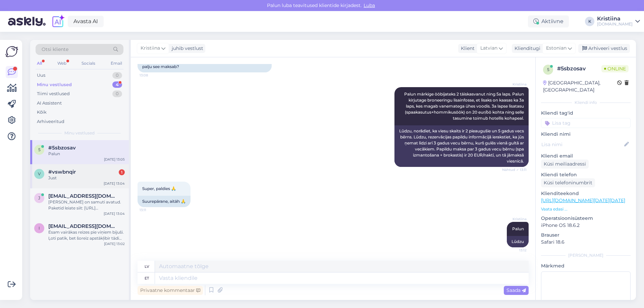
click at [75, 183] on div "v #vswbnqir 1 Just Oct 9 13:04" at bounding box center [79, 176] width 99 height 24
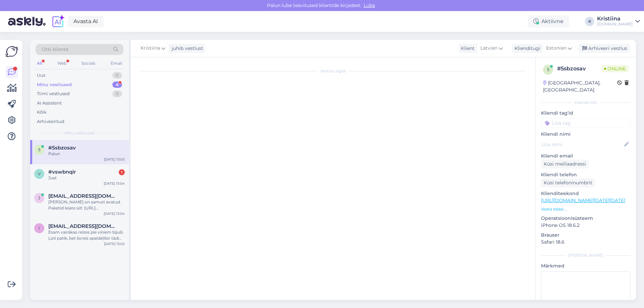
scroll to position [497, 0]
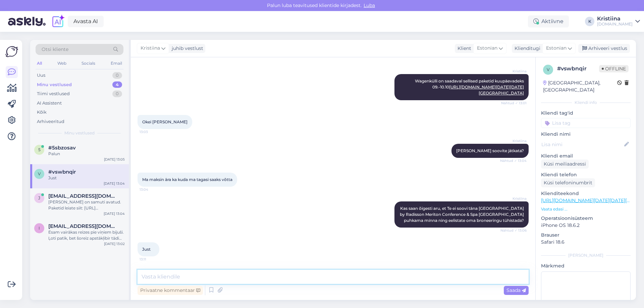
click at [181, 278] on textarea at bounding box center [333, 277] width 391 height 14
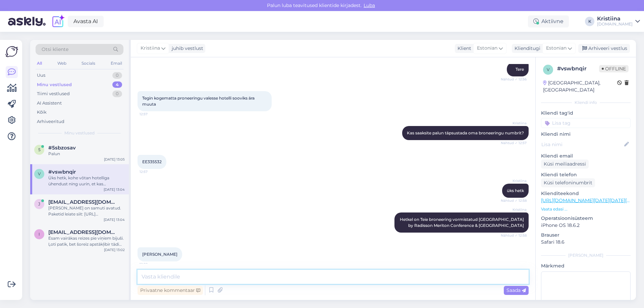
scroll to position [62, 0]
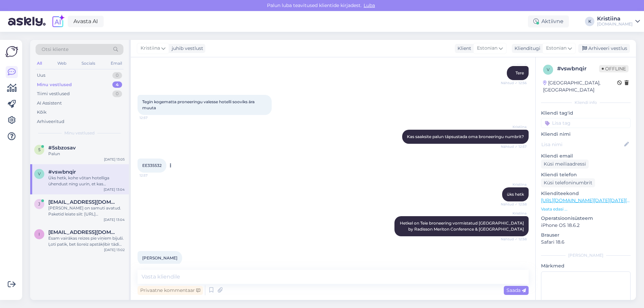
click at [153, 165] on span "EE335532" at bounding box center [151, 165] width 19 height 5
copy div "EE335532 12:57"
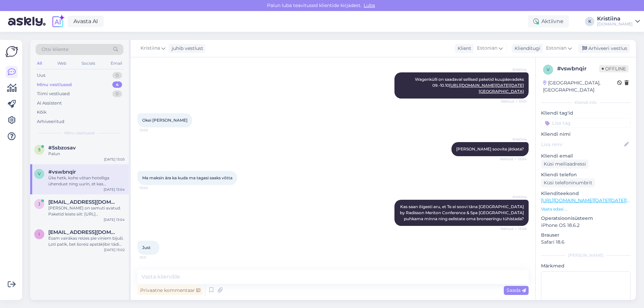
scroll to position [532, 0]
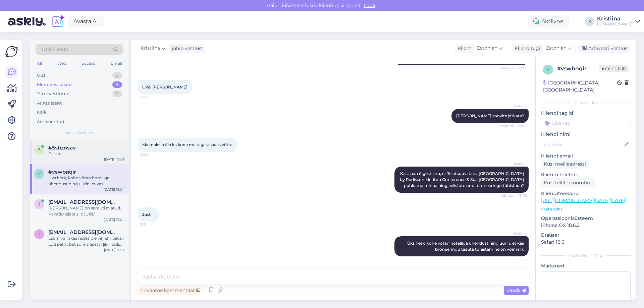
click at [68, 157] on div "5 #5sbzosav Palun Oct 9 13:05" at bounding box center [79, 152] width 99 height 24
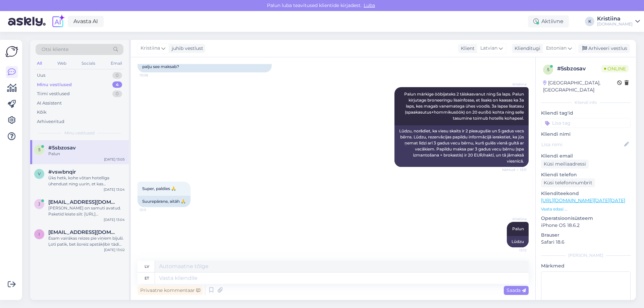
scroll to position [173, 0]
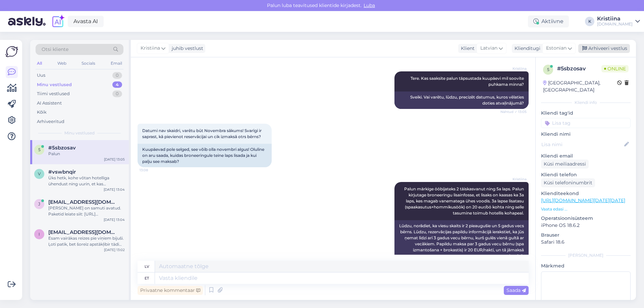
click at [608, 47] on div "Arhiveeri vestlus" at bounding box center [604, 48] width 52 height 9
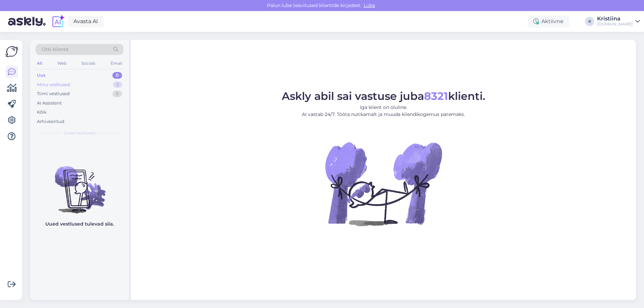
click at [84, 80] on div "Minu vestlused 3" at bounding box center [80, 84] width 88 height 9
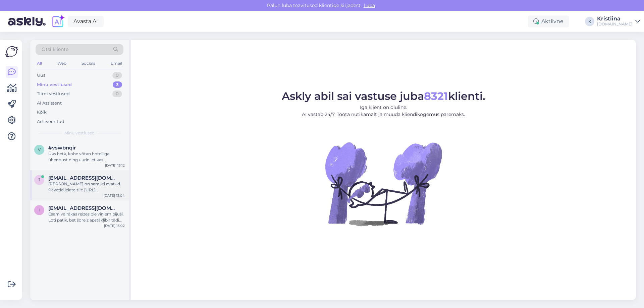
click at [81, 182] on div "Tõrva Veemõnula on samuti avatud. Paketid leiate siit: https://hookusbookus.com…" at bounding box center [86, 187] width 76 height 12
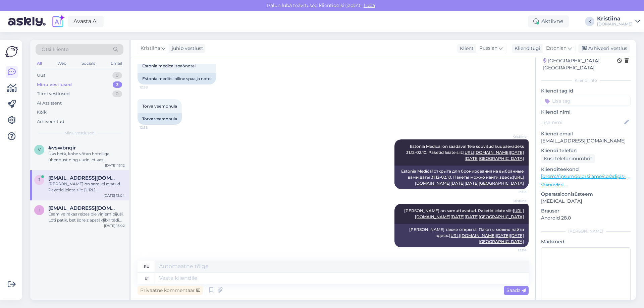
scroll to position [33, 0]
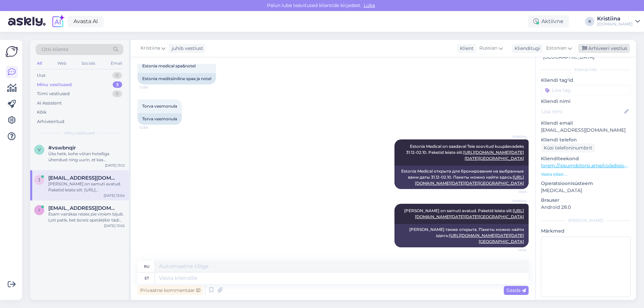
click at [618, 49] on div "Arhiveeri vestlus" at bounding box center [604, 48] width 52 height 9
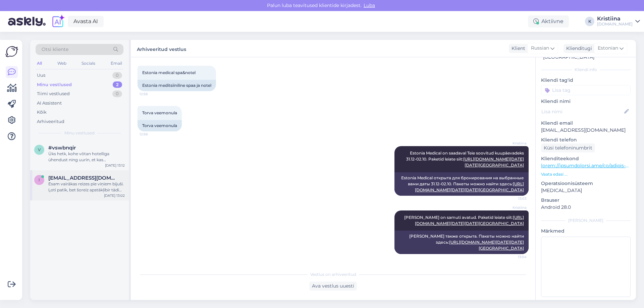
click at [108, 184] on div "Esam vairākas reizes pie viņiem bijuši. Ļoti patīk, bet šoreiz apstākļibir tādi…" at bounding box center [86, 187] width 76 height 12
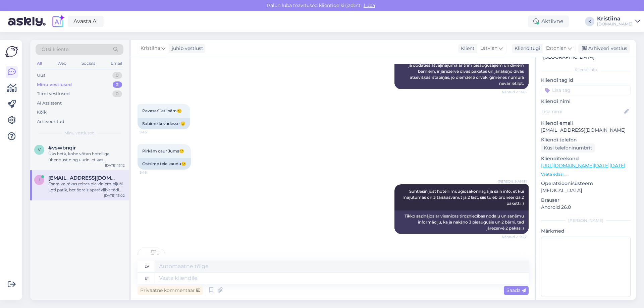
scroll to position [6332, 0]
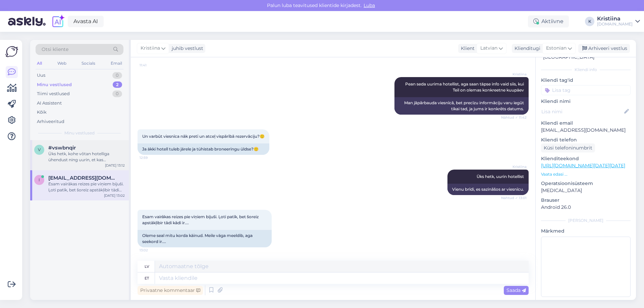
click at [84, 152] on div "Üks hetk, kohe võtan hotelliga ühendust ning uurin, et kas broneeringu tasuta t…" at bounding box center [86, 157] width 76 height 12
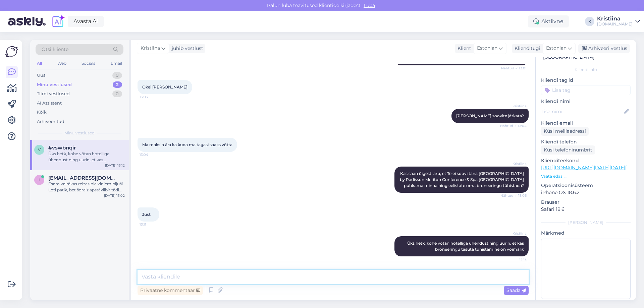
click at [200, 274] on textarea at bounding box center [333, 277] width 391 height 14
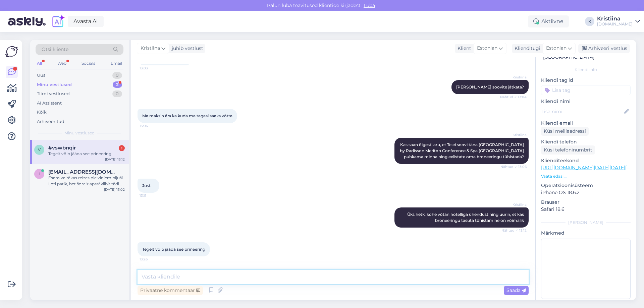
scroll to position [561, 0]
click at [213, 161] on div "Kristiina Kas saan õigesti aru, et Te ei soovi täna hotelli Park Inn by Radisso…" at bounding box center [333, 150] width 391 height 41
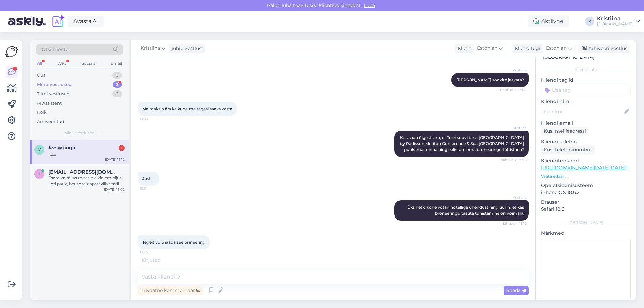
scroll to position [568, 0]
click at [73, 182] on div "Esam vairākas reizes pie viņiem bijuši. Ļoti patīk, bet šoreiz apstākļibir tādi…" at bounding box center [86, 181] width 76 height 12
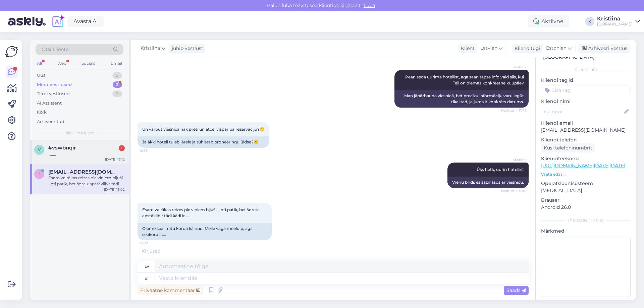
click at [79, 154] on div at bounding box center [86, 154] width 76 height 6
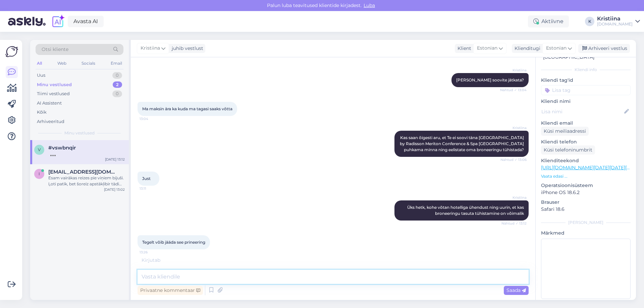
click at [174, 277] on textarea at bounding box center [333, 277] width 391 height 14
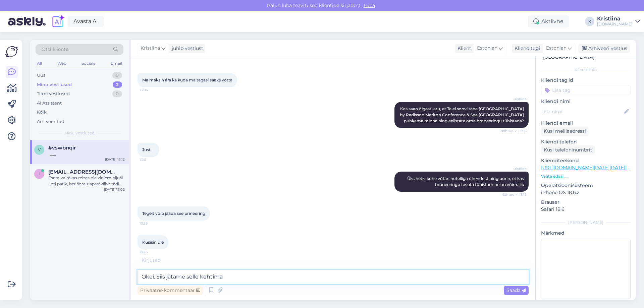
scroll to position [619, 0]
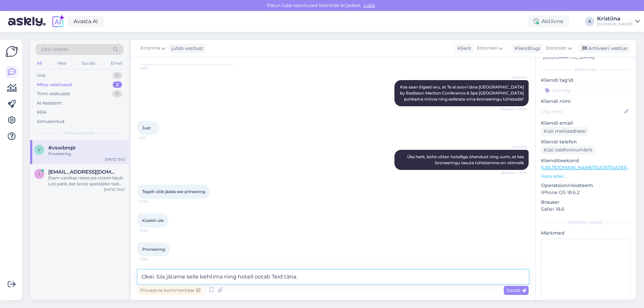
type textarea "Okei. Siis jätame selle kehtima ning hotell ootab Teid täna."
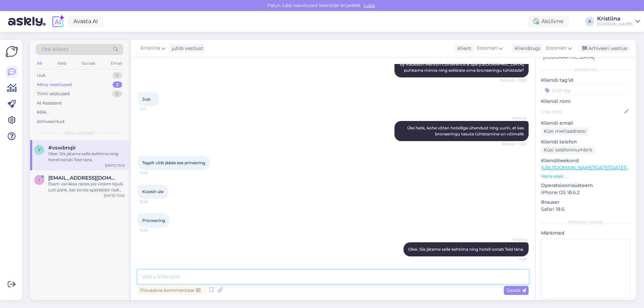
scroll to position [614, 0]
drag, startPoint x: 356, startPoint y: 154, endPoint x: 347, endPoint y: 166, distance: 15.3
click at [356, 149] on div "Kristiina Üks hetk, kohe võtan hotelliga ühendust ning uurin, et kas broneering…" at bounding box center [333, 131] width 391 height 35
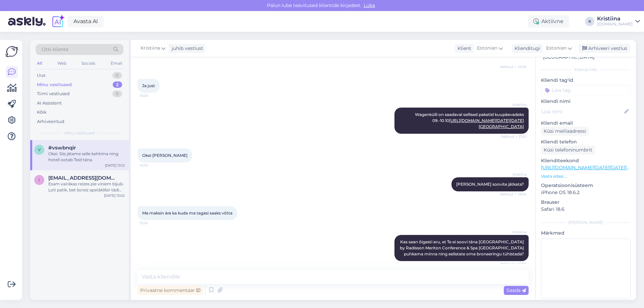
scroll to position [647, 0]
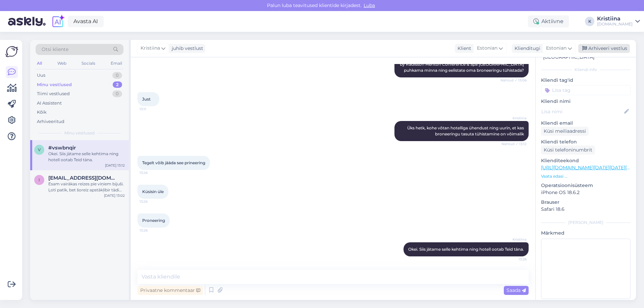
click at [610, 46] on div "Arhiveeri vestlus" at bounding box center [604, 48] width 52 height 9
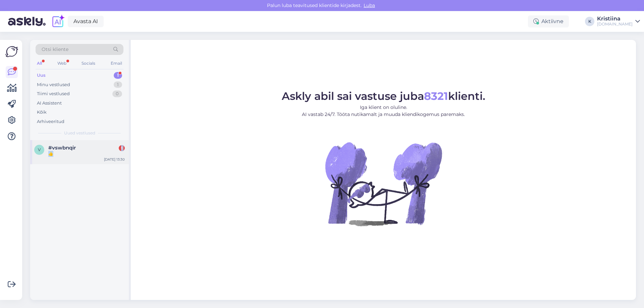
click at [84, 151] on div "#vswbnqir 1 👍" at bounding box center [86, 151] width 76 height 12
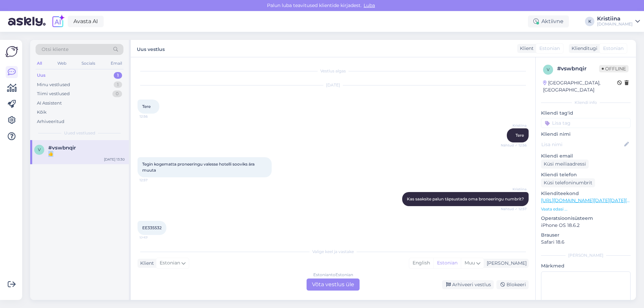
scroll to position [701, 0]
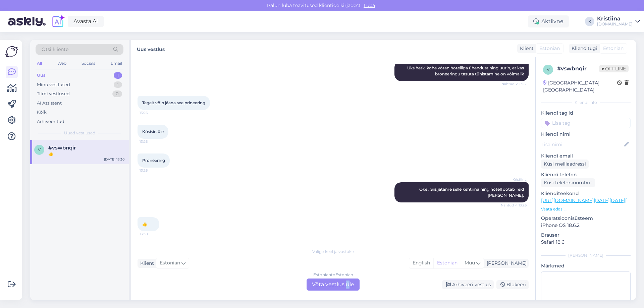
click at [347, 282] on div "Estonian to Estonian Võta vestlus üle" at bounding box center [333, 285] width 53 height 12
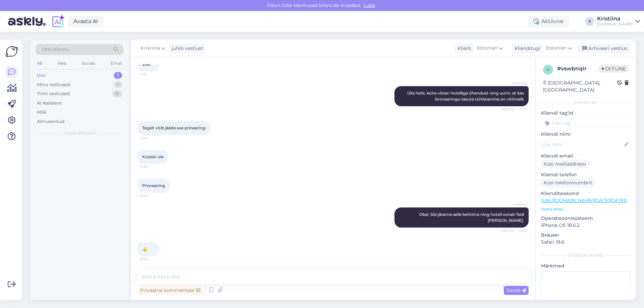
scroll to position [676, 0]
click at [240, 275] on textarea at bounding box center [333, 277] width 391 height 14
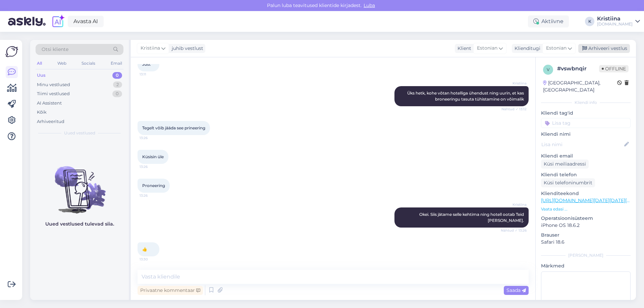
click at [606, 48] on div "Arhiveeri vestlus" at bounding box center [604, 48] width 52 height 9
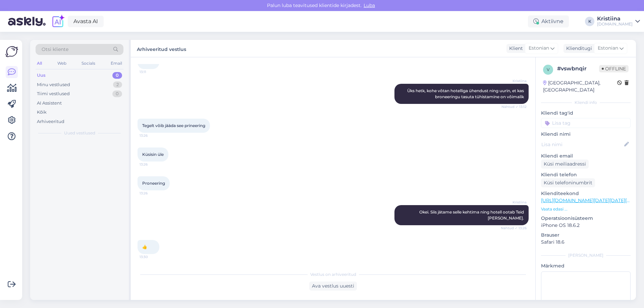
scroll to position [679, 0]
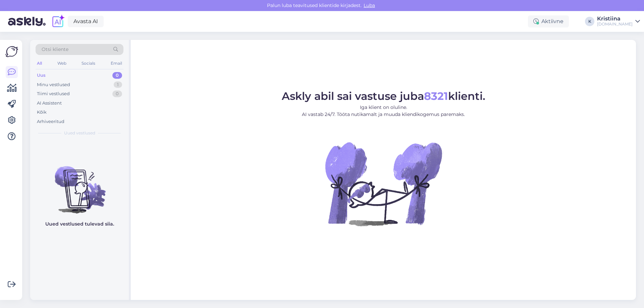
click at [263, 244] on figure "Askly abil sai vastuse juba 8321 klienti. Iga klient on oluline. AI vastab 24/7…" at bounding box center [383, 167] width 493 height 153
click at [186, 260] on div "Askly abil sai vastuse juba 8321 klienti. Iga klient on oluline. AI vastab 24/7…" at bounding box center [383, 170] width 505 height 260
click at [219, 155] on figure "Askly abil sai vastuse juba 8321 klienti. Iga klient on oluline. AI vastab 24/7…" at bounding box center [383, 167] width 493 height 153
click at [77, 82] on div "Minu vestlused 1" at bounding box center [80, 84] width 88 height 9
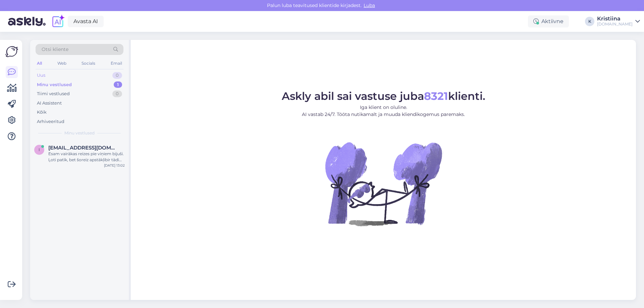
click at [86, 71] on div "Uus 0" at bounding box center [80, 75] width 88 height 9
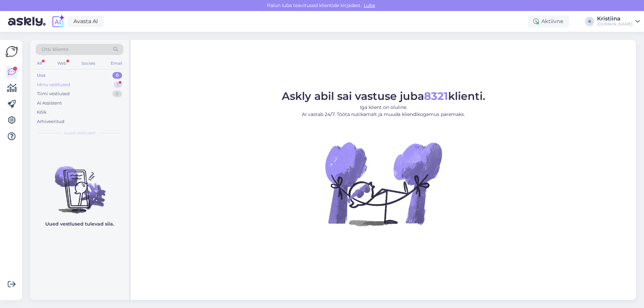
click at [104, 86] on div "Minu vestlused 1" at bounding box center [80, 84] width 88 height 9
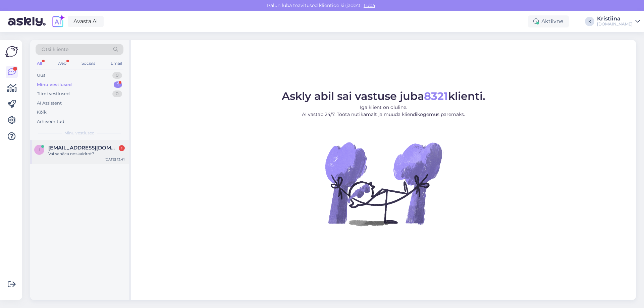
click at [75, 156] on div "Vai sanāca noskaidrot?" at bounding box center [86, 154] width 76 height 6
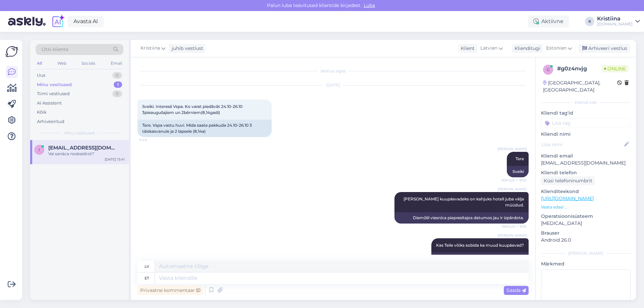
scroll to position [6372, 0]
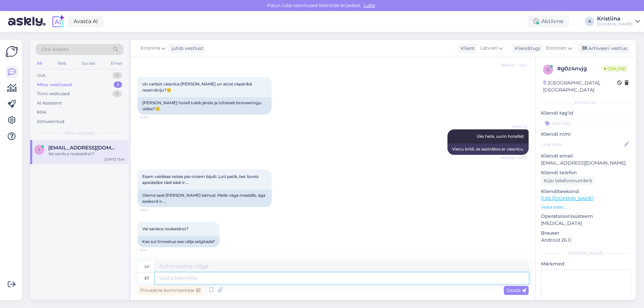
click at [205, 280] on textarea at bounding box center [342, 278] width 374 height 11
type textarea "Hetkel o"
type textarea "Pašlaik"
type textarea "Hetkel olen"
type textarea "Es pašlaik esmu"
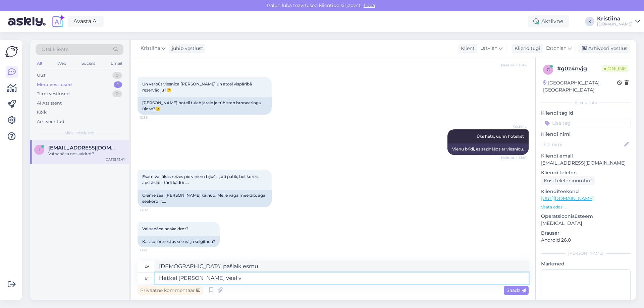
type textarea "Hetkel olen veel vc"
type textarea "Es joprojām esmu šeit."
type textarea "Hetkel olen veel vcastuse"
type textarea "Es joprojām gaidu atbildi."
type textarea "Hetkel olen veel"
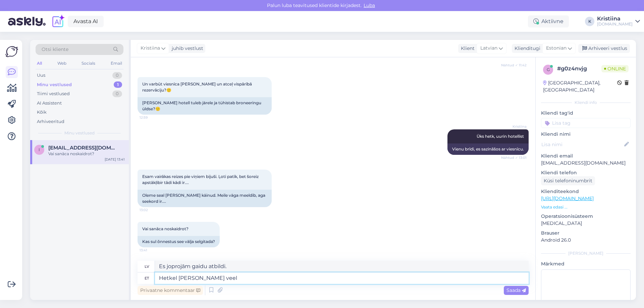
type textarea "Es joprojām esmu šeit."
type textarea "Hetkel olen veel vastuse o"
type textarea "Es joprojām gaidu atbildi."
type textarea "Hetkel olen veel vastuse ootel, ag"
type textarea "Es joprojām gaidu atbildi,"
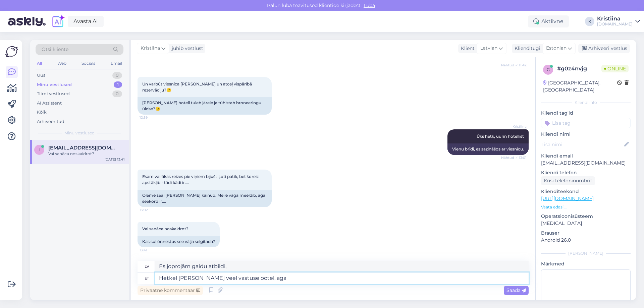
type textarea "Hetkel olen veel vastuse ootel, aga"
type textarea "Es joprojām gaidu atbildi, bet..."
type textarea "Hetkel olen veel vastuse ootel, aga annan T"
type textarea "Es joprojām gaidu atbildi, bet es to jums došu."
type textarea "Hetkel olen veel vastuse ootel, aga annan Teile ko"
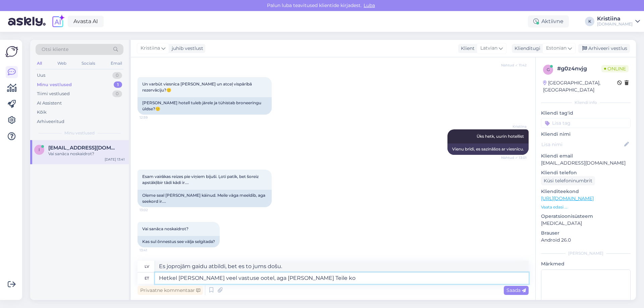
type textarea "Es joprojām gaidu atbildi, bet es jums to došu."
type textarea "Hetkel olen veel vastuse ootel, aga annan Teile koheselt"
type textarea "Es joprojām gaidu atbildi, bet tūlīt to pateikšu."
type textarea "Hetkel olen veel vastuse ootel, aga annan Teile koheselt tead,a k"
type textarea "Joprojām gaidu atbildi, bet tūlīt paziņošu."
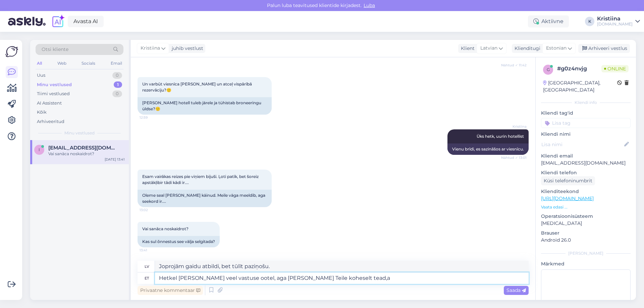
type textarea "Hetkel olen veel vastuse ootel, aga annan Teile koheselt tead,"
type textarea "Vēl gaidu atbildi, bet tūlīt paziņošu."
type textarea "Hetkel olen veel vastuse ootel, aga annan Teile koheselt teada, k"
type textarea "Joprojām gaidu atbildi, bet tūlīt paziņošu."
type textarea "Hetkel olen veel vastuse ootel, aga annan Teile koheselt teada, kui v"
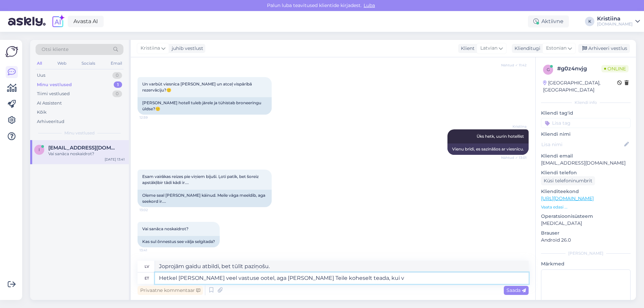
type textarea "Joprojām gaidu atbildi, bet, tiklīdz to saņemšu, paziņošu."
type textarea "Hetkel olen veel vastuse ootel, aga annan Teile koheselt teada, kui vastus on m…"
type textarea "Es joprojām gaidu atbildi, bet es jums paziņošu, tiklīdz to saņemšu."
type textarea "Hetkel olen veel vastuse ootel, aga annan Teile koheselt teada, kui vastus on m…"
type textarea "Joprojām gaidu atbildi, bet, tiklīdz to saņemšu, paziņošu."
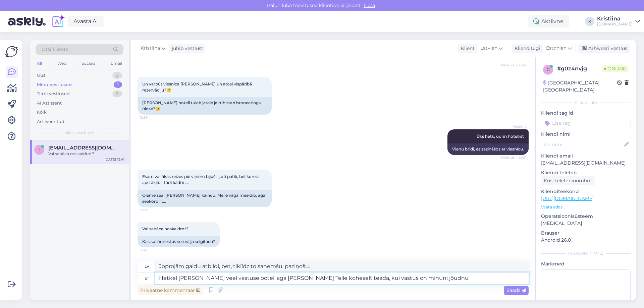
type textarea "Hetkel olen veel vastuse ootel, aga annan Teile koheselt teada, kui vastus on m…"
type textarea "Es joprojām gaidu atbildi, bet es jums paziņošu, tiklīdz to saņemšu."
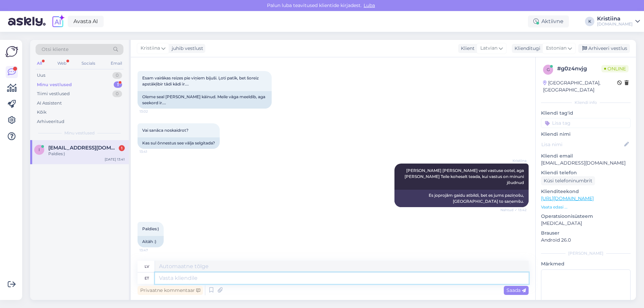
scroll to position [6464, 0]
click at [254, 281] on textarea at bounding box center [342, 278] width 374 height 11
click at [72, 91] on div "Tiimi vestlused 0" at bounding box center [80, 93] width 88 height 9
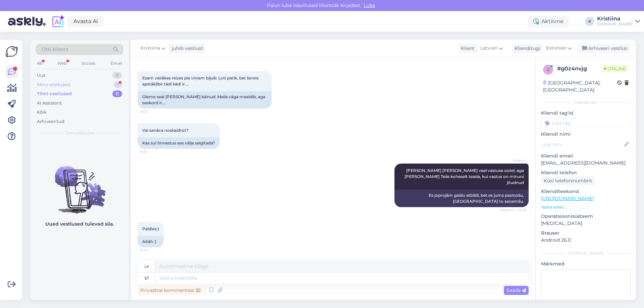
click at [68, 83] on div "Minu vestlused" at bounding box center [53, 85] width 33 height 7
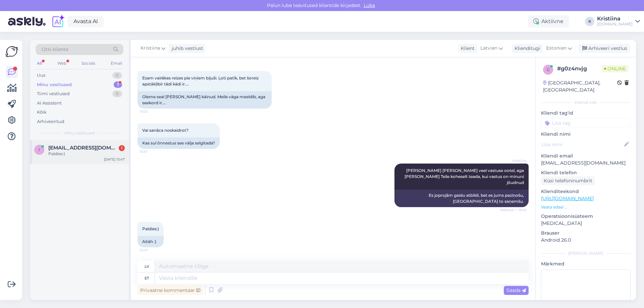
click at [70, 147] on span "ieva.visore@inbox.lv" at bounding box center [83, 148] width 70 height 6
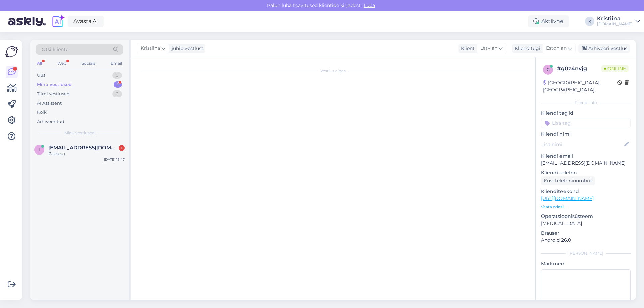
scroll to position [6412, 0]
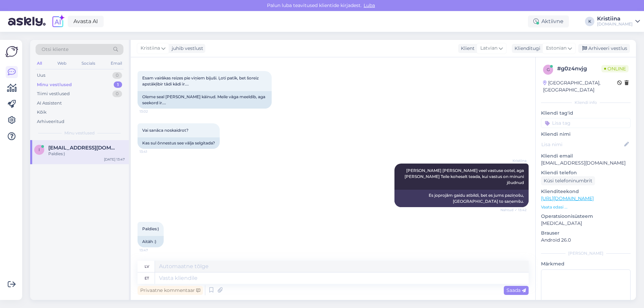
drag, startPoint x: 247, startPoint y: 212, endPoint x: 248, endPoint y: 224, distance: 12.4
click at [247, 211] on div "Kristiina Hetkel olen veel vastuse ootel, aga annan Teile koheselt teada, kui v…" at bounding box center [333, 185] width 391 height 58
click at [197, 278] on textarea at bounding box center [342, 278] width 374 height 11
type textarea "Saim h"
type textarea "Saim"
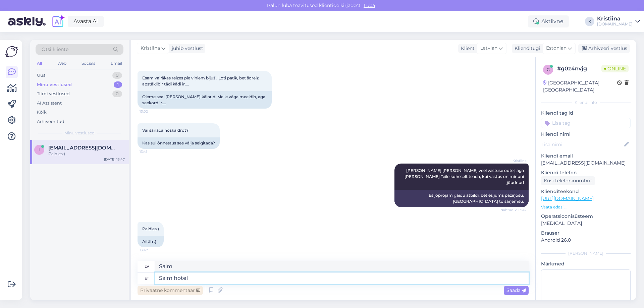
type textarea "Saim hotell"
type textarea "Labākā viesnīca"
type textarea "Saim"
type textarea "Saime"
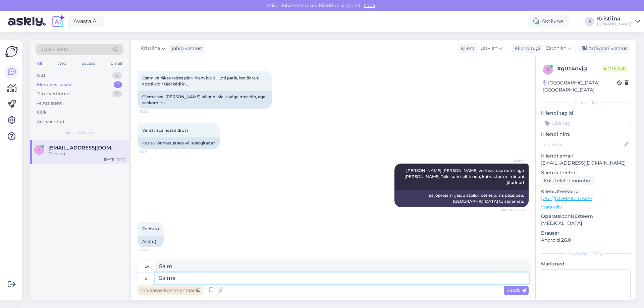
type textarea "Mēs saņēmām"
type textarea "Saime hotellilt a"
type textarea "Mēs saņēmām no viesnīcas"
type textarea "Saime hotellilt vastuse"
type textarea "Mēs saņēmām atbildi no viesnīcas."
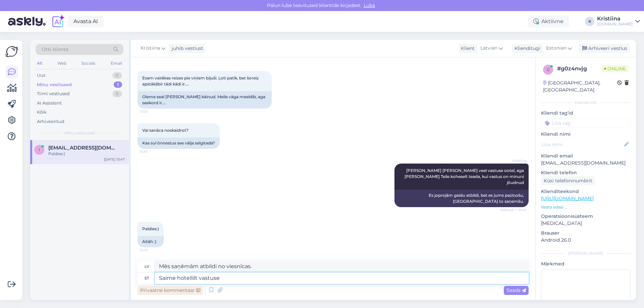
paste textarea "Broneeringu saab trahvivabalt tühistada erandina pärast tasuta tühistamise aega…"
type textarea "Saime hotellilt vastuse Broneeringu saab trahvivabalt tühistada erandina pärast…"
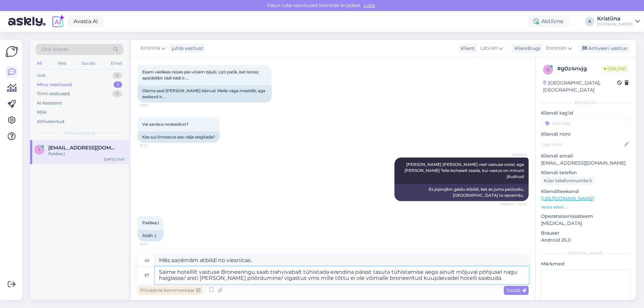
type textarea "Mēs saņēmām atbildi no viesnīcas. Rezervāciju var atcelt bez soda sankcijām, iz…"
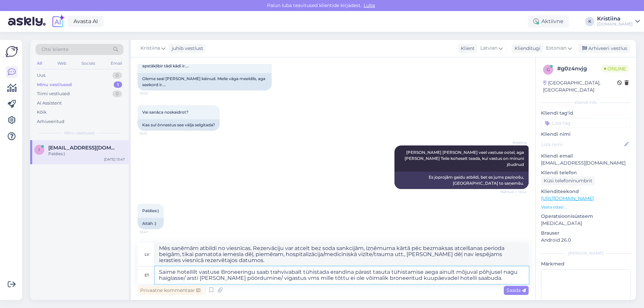
click at [223, 272] on textarea "Saime hotellilt vastuse Broneeringu saab trahvivabalt tühistada erandina pärast…" at bounding box center [342, 275] width 374 height 17
type textarea "Saime hotellilt vastuse, roneeringu saab trahvivabalt tühistada erandina pärast…"
type textarea "Mēs saņēmām no viesnīcas atcelšanu, kuru var atcelt bez soda naudas, izņēmuma k…"
type textarea "Saime hotellilt vastuse, et broneeringu saab trahvivabalt tühistada erandina pä…"
type textarea "No viesnīcas saņēmām atbildi, ka rezervāciju var atcelt bez soda sankcijām, izņ…"
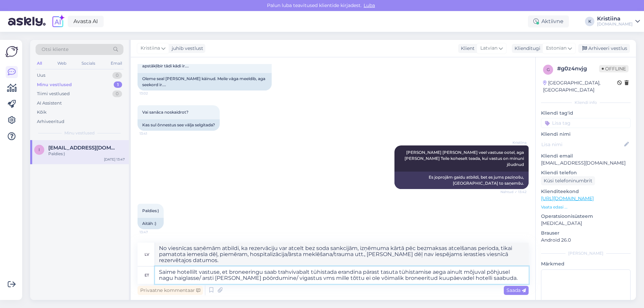
click at [339, 282] on textarea "Saime hotellilt vastuse, et broneeringu saab trahvivabalt tühistada erandina pä…" at bounding box center [342, 275] width 374 height 17
click at [491, 279] on textarea "Saime hotellilt vastuse, et broneeringu saab trahvivabalt tühistada erandina pä…" at bounding box center [342, 275] width 374 height 17
drag, startPoint x: 304, startPoint y: 278, endPoint x: 295, endPoint y: 278, distance: 8.7
click at [295, 278] on textarea "Saime hotellilt vastuse, et broneeringu saab trahvivabalt tühistada erandina pä…" at bounding box center [342, 275] width 374 height 17
type textarea "Saime hotellilt vastuse, et broneeringu saab trahvivabalt tühistada erandina pä…"
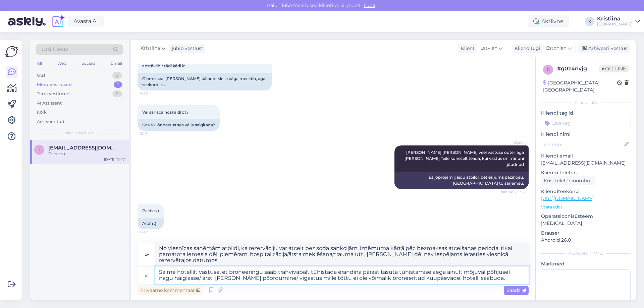
type textarea "No viesnīcas saņēmām atbildi, ka rezervāciju var atcelt bez soda sankcijām, izņ…"
type textarea "Saime hotellilt vastuse, et broneeringu saab trahvivabalt tühistada erandina pä…"
click at [522, 289] on span "Saada" at bounding box center [515, 290] width 19 height 6
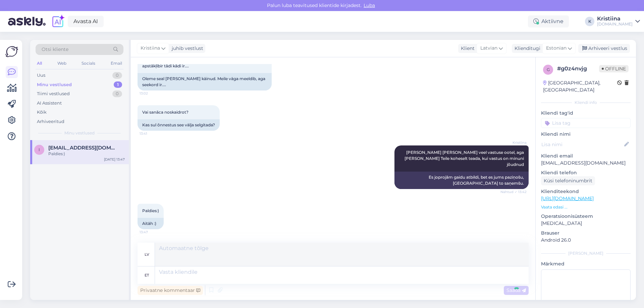
scroll to position [6501, 0]
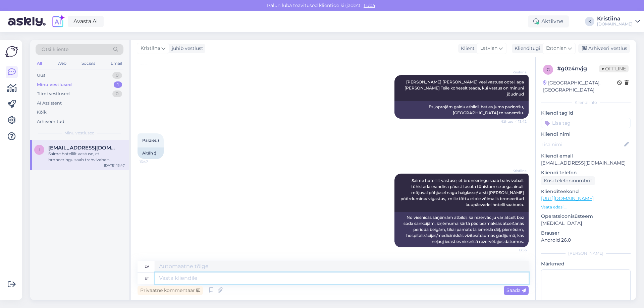
click at [162, 279] on textarea at bounding box center [342, 278] width 374 height 11
click at [366, 138] on div "Paldies:) 13:47 Aitäh :)" at bounding box center [333, 146] width 391 height 40
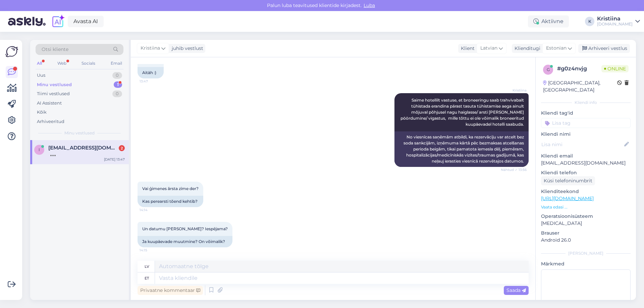
scroll to position [6621, 0]
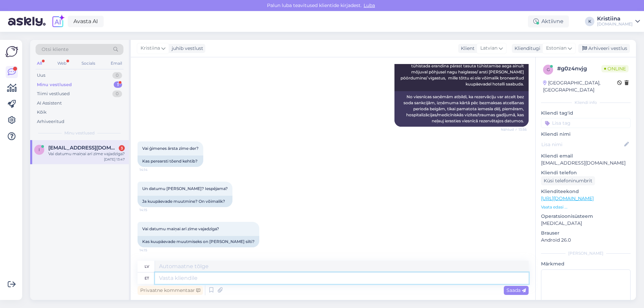
click at [173, 279] on textarea at bounding box center [342, 278] width 374 height 11
type textarea "Üks"
type textarea "Viens"
type textarea "Üks hetk"
type textarea "Viens mirklis"
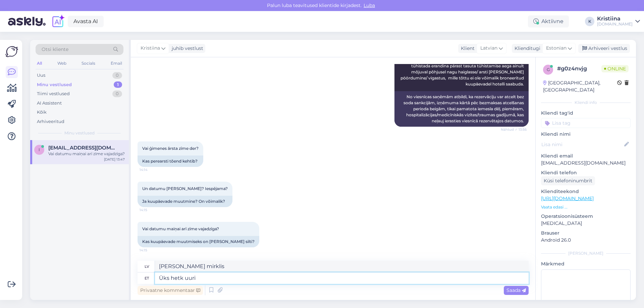
type textarea "Üks hetk uurin"
type textarea "Es uz brīdi izpētīšu."
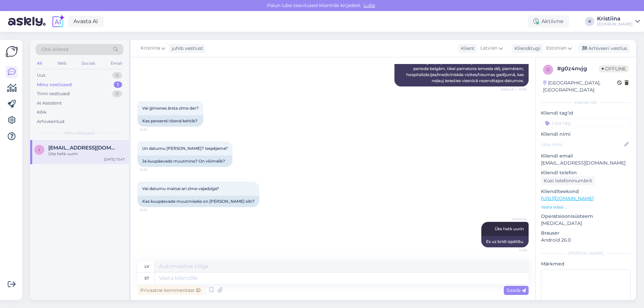
click at [293, 226] on div "Kristiina Üks hetk uurin 14:16 Es uz brīdi izpētīšu." at bounding box center [333, 235] width 391 height 40
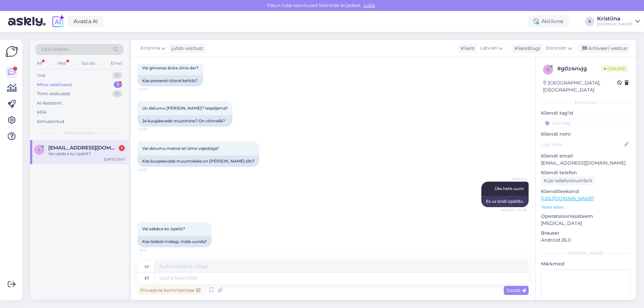
scroll to position [6702, 0]
click at [222, 282] on textarea at bounding box center [342, 278] width 374 height 11
type textarea "Saime"
type textarea "Mēs saņēmām"
type textarea "Saime vastuse, et"
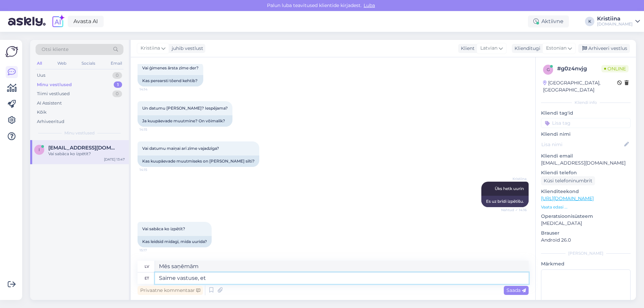
type textarea "Mēs saņēmām atbildi,"
type textarea "Saime vastuse, et sa"
type textarea "Mēs saņēmām atbildi, ka"
type textarea "Saime vastuse, et saame tü"
type textarea "Mēs saņēmām atbildi, ka varam"
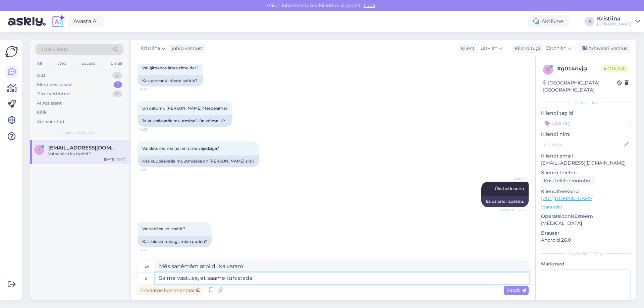
type textarea "Saime vastuse, et saame tühistada"
type textarea "Saņēmām atbildi, ka varam atcelt."
type textarea "Saime vastuse, et saame tühistada Teie r"
type textarea "Mēs saņēmām atbildi, ka varam atcelt jūsu"
type textarea "Saime vastuse, et saame tühistada Teie broneeringu er"
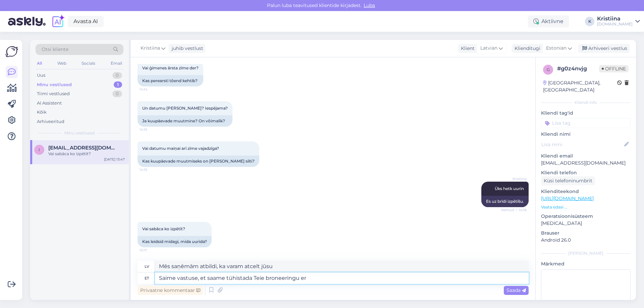
type textarea "Mēs saņēmām atbildi, ka varam atcelt jūsu rezervāciju."
type textarea "Saime vastuse, et saame tühistada Teie broneeringu erandkorras"
type textarea "Mēs saņēmām atbildi, ka ārkārtas apstākļos mēs varam atcelt jūsu rezervāciju."
type textarea "Saime vastuse, et saame tühistada Teie broneeringu erandkorras trahvivabalt"
type textarea "Mēs saņēmām atbildi, ka izņēmuma kārtā mēs varam atcelt jūsu rezervāciju bez so…"
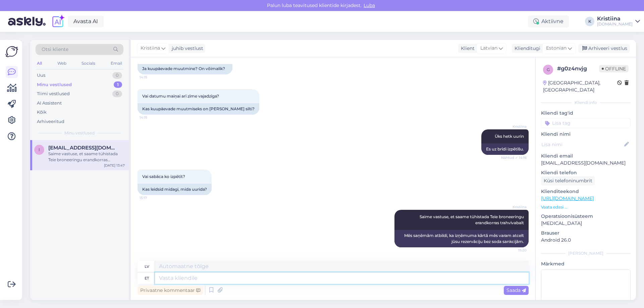
scroll to position [6754, 0]
type textarea "Kas so"
type textarea "Ir"
type textarea "Kas soovite, e"
type textarea "Vai vēlaties"
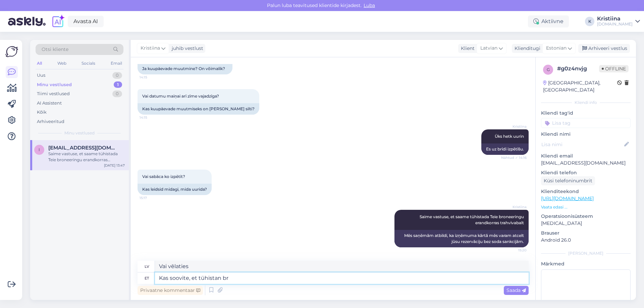
type textarea "Kas soovite, et tühistan bro"
type textarea "Vai vēlaties, lai es atceļu?"
type textarea "Kas soovite, et tühistan broneeringu?"
type textarea "Vai vēlaties, lai es atceļu rezervāciju?"
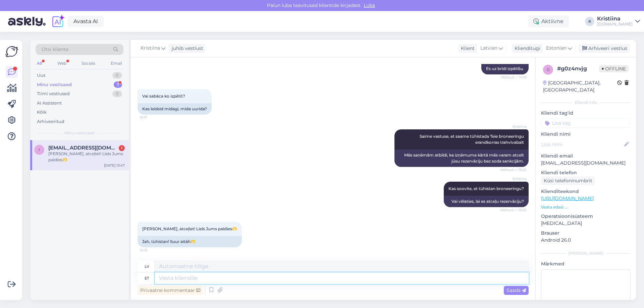
scroll to position [6835, 0]
click at [167, 180] on div "Kristiina Kas soovite, et tühistan broneeringu? Nähtud ✓ 15:20 Vai vēlaties, la…" at bounding box center [333, 194] width 391 height 40
click at [166, 278] on textarea at bounding box center [342, 278] width 374 height 11
type textarea "Palun."
type textarea "Lūdzu."
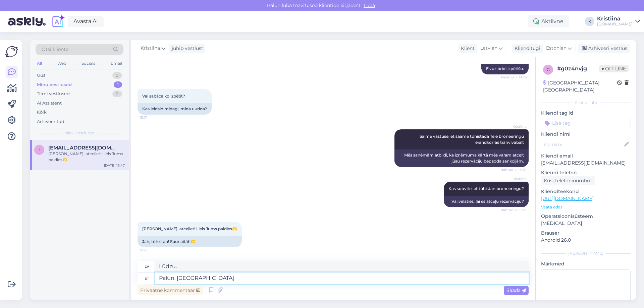
type textarea "Palun. Saadan T"
type textarea "Lūdzu. Es nosūtīšu."
type textarea "Palun. Saadan Teile t"
type textarea "Lūdzu. Es tev nosūtīšu."
type textarea "Palun. Saadan Teile tühistamise"
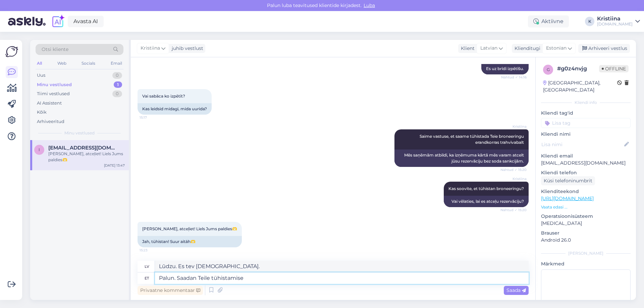
type textarea "Lūdzu. Es nosūtīšu jums atcelšanas pieprasījumu."
type textarea "Palun. Saadan Teile tühistamise kinnituse e-"
type textarea "Lūdzu. Es jums nosūtīšu atcelšanas apstiprinājumu."
type textarea "Palun. Saadan Teile tühistamise kinnituse e-mailile"
type textarea "Lūdzu. Es nosūtīšu jums atcelšanas apstiprinājumu pa e-pastu."
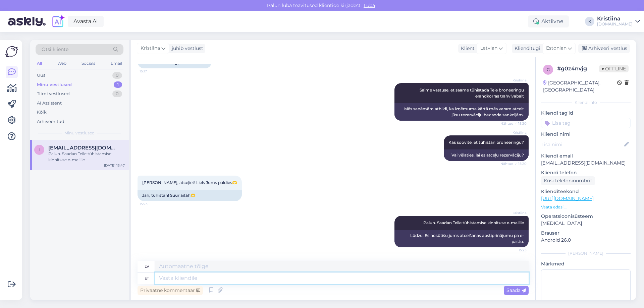
scroll to position [6881, 0]
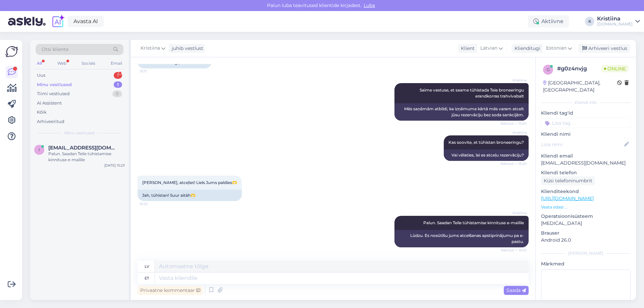
click at [290, 160] on div "Kristiina Kas soovite, et tühistan broneeringu? Nähtud ✓ 15:20 Vai vēlaties, la…" at bounding box center [333, 148] width 391 height 40
click at [70, 155] on div "Palun. Saadan Teile tühistamise kinnituse e-mailile" at bounding box center [86, 157] width 76 height 12
click at [69, 74] on div "Uus 1" at bounding box center [80, 75] width 88 height 9
drag, startPoint x: 77, startPoint y: 159, endPoint x: 86, endPoint y: 164, distance: 9.3
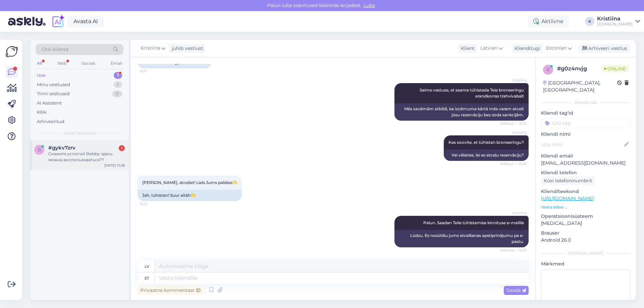
click at [78, 159] on div "Скажите услогой Stebby здесь можна воспользоваться??" at bounding box center [86, 157] width 76 height 12
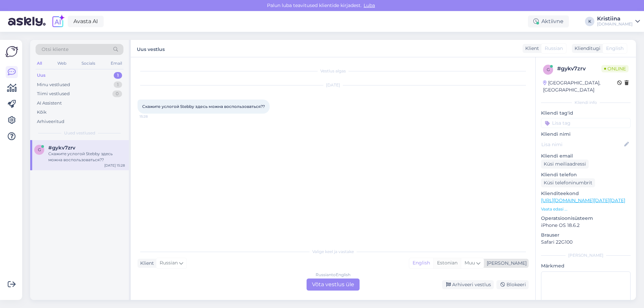
click at [461, 265] on div "Estonian" at bounding box center [447, 263] width 28 height 10
click at [337, 284] on div "Russian to Estonian Võta vestlus üle" at bounding box center [333, 285] width 53 height 12
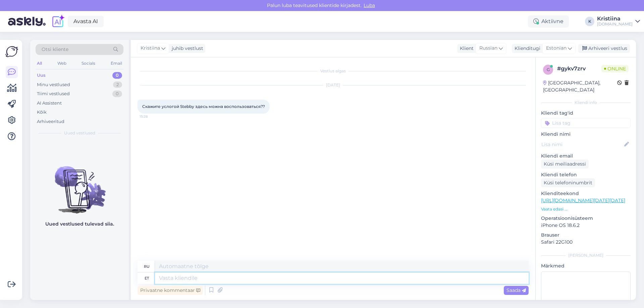
click at [191, 277] on textarea at bounding box center [342, 278] width 374 height 11
click at [273, 107] on button at bounding box center [274, 107] width 4 height 6
click at [294, 125] on link "Näita Estonian tõlget" at bounding box center [301, 126] width 59 height 9
click at [281, 167] on div "Vestlus algas Oct 9 2025 Скажите услогой Stebby здесь можна воспользоваться?? 1…" at bounding box center [336, 159] width 397 height 191
click at [175, 282] on textarea at bounding box center [342, 278] width 374 height 11
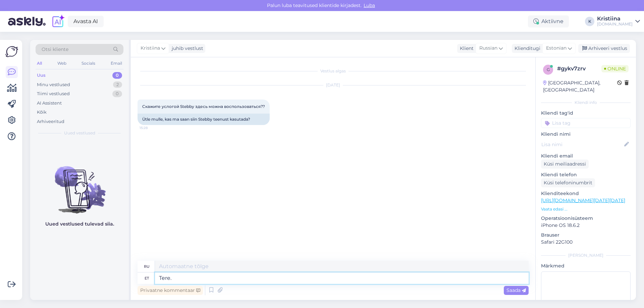
type textarea "Tere."
type textarea "Привет."
type textarea "Tere. Hookusbookuse"
type textarea "Привет. Фокус-покус."
type textarea "Tere. Hookusbookus.com"
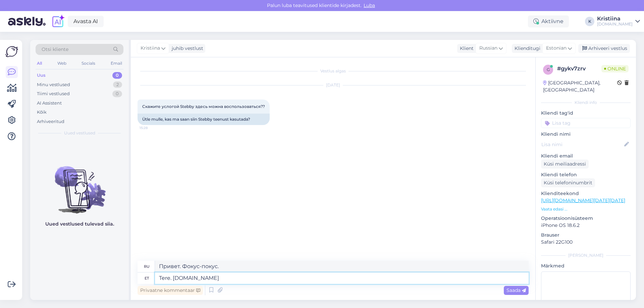
type textarea "Привет. Hookusbookus.com"
type textarea "Tere. Hookusbookus.com lehel ei"
type textarea "Привет. На Hookusbookus.com"
type textarea "Tere. Hookusbookus.com lehel ei ol"
type textarea "Здравствуйте. Hookusbookus.com не"
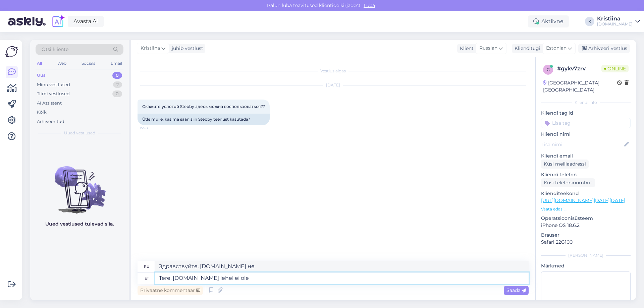
type textarea "Tere. Hookusbookus.com lehel ei ole v"
type textarea "Здравствуйте. Hookusbookus.com не имеет"
type textarea "Tere. Hookusbookus.com lehel ei ole võimalik"
type textarea "Здравствуйте. На Hookusbookus.com"
type textarea "Tere. Hookusbookus.com lehel ei ole võimalik Steebyt k"
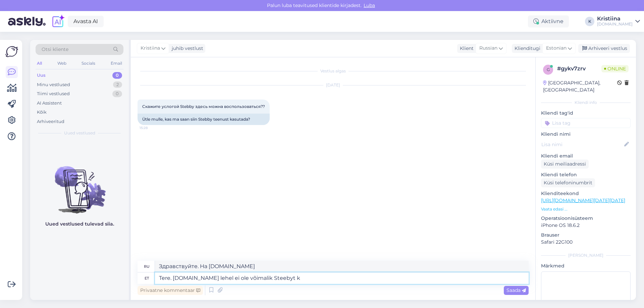
type textarea "Здравствуйте. Steeby недоступен на Hookusbookus.com"
type textarea "Tere. Hookusbookus.com lehel ei ole võimalik Stebby"
type textarea "Здравствуйте. Стебби нет в наличии на Hookusbookus.com ."
type textarea "Tere. Hookusbookus.com lehel ei ole võimalik Stebbyt ka"
type textarea "Здравствуйте. Стебби нет в наличии на Hookusbookus.com"
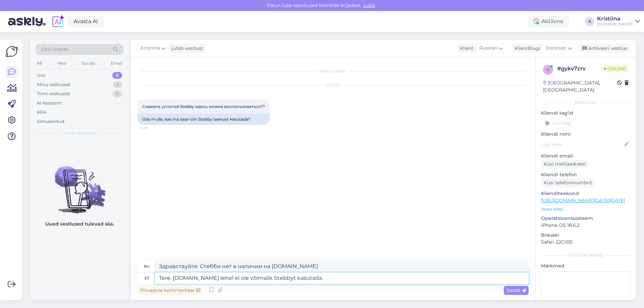
type textarea "Tere. Hookusbookus.com lehel ei ole võimalik Stebbyt kasutada."
type textarea "Здравствуйте. Невозможно использовать Stebby на Hookusbookus.com ."
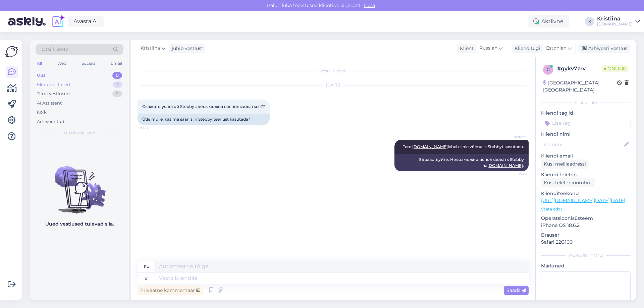
click at [51, 89] on div "Minu vestlused 2" at bounding box center [80, 84] width 88 height 9
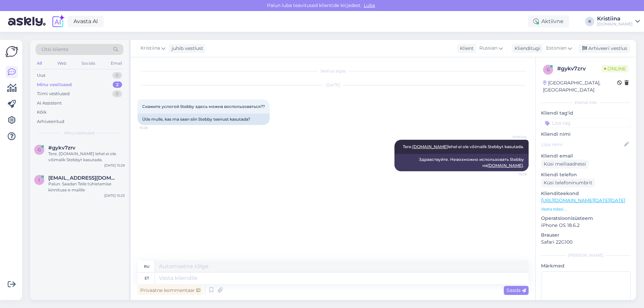
click at [285, 242] on div "Vestlus algas Oct 9 2025 Скажите услогой Stebby здесь можна воспользоваться?? 1…" at bounding box center [336, 159] width 397 height 191
drag, startPoint x: 610, startPoint y: 48, endPoint x: 556, endPoint y: 67, distance: 56.7
click at [610, 48] on div "Arhiveeri vestlus" at bounding box center [604, 48] width 52 height 9
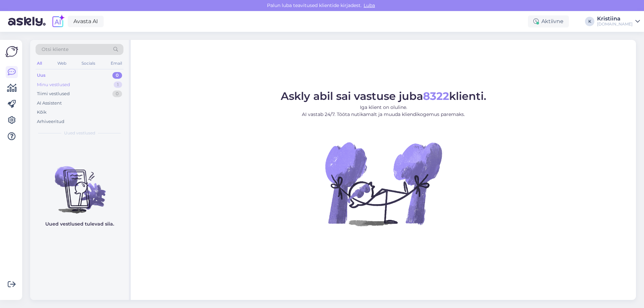
click at [73, 89] on div "Minu vestlused 1" at bounding box center [80, 84] width 88 height 9
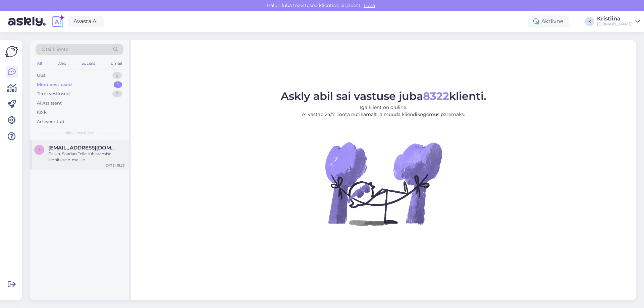
click at [75, 151] on div "Palun. Saadan Teile tühistamise kinnituse e-mailile" at bounding box center [86, 157] width 76 height 12
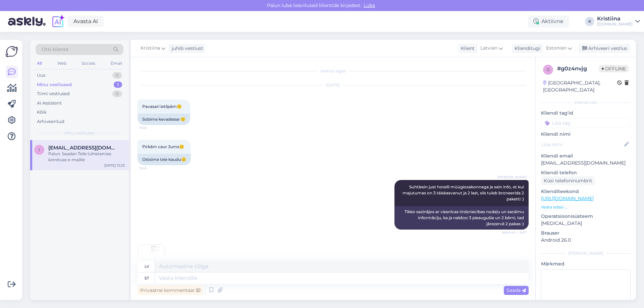
scroll to position [6177, 0]
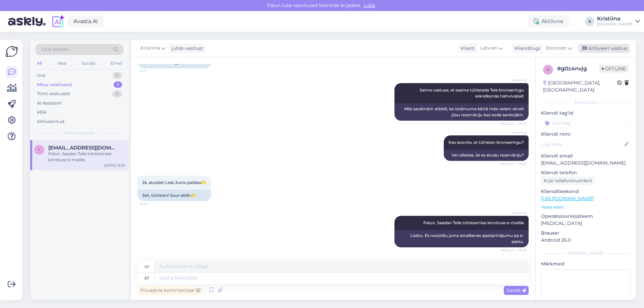
click at [612, 49] on div "Arhiveeri vestlus" at bounding box center [604, 48] width 52 height 9
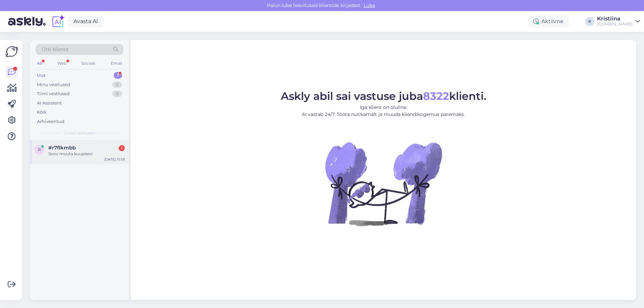
click at [82, 155] on div "Soov muuta kuupäevi" at bounding box center [86, 154] width 76 height 6
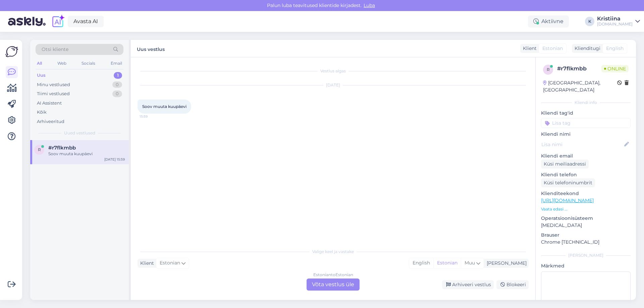
drag, startPoint x: 316, startPoint y: 284, endPoint x: 303, endPoint y: 277, distance: 15.3
click at [316, 284] on div "Estonian to Estonian Võta vestlus üle" at bounding box center [333, 285] width 53 height 12
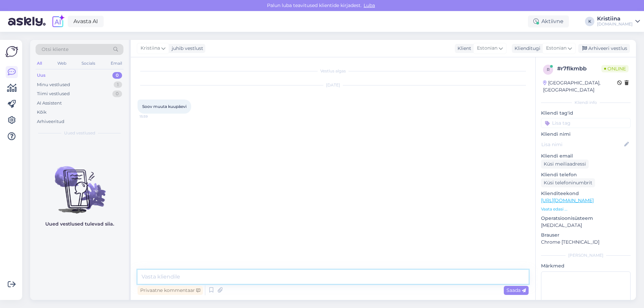
click at [245, 271] on textarea at bounding box center [333, 277] width 391 height 14
type textarea "Tere"
type textarea "Palun täpsustage oma broneeringu numbrit"
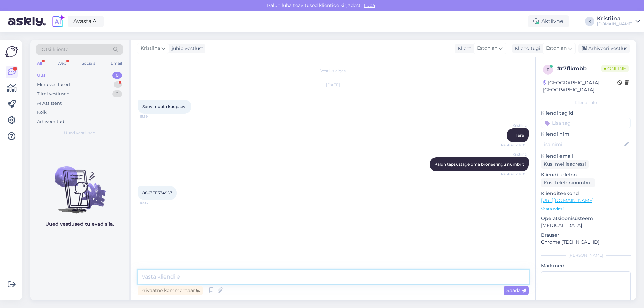
click at [187, 275] on textarea at bounding box center [333, 277] width 391 height 14
drag, startPoint x: 171, startPoint y: 192, endPoint x: 154, endPoint y: 192, distance: 17.4
click at [154, 192] on span "8863EE334957" at bounding box center [157, 193] width 30 height 5
click at [154, 195] on span "8863EE334957" at bounding box center [157, 193] width 30 height 5
drag, startPoint x: 153, startPoint y: 195, endPoint x: 172, endPoint y: 195, distance: 19.1
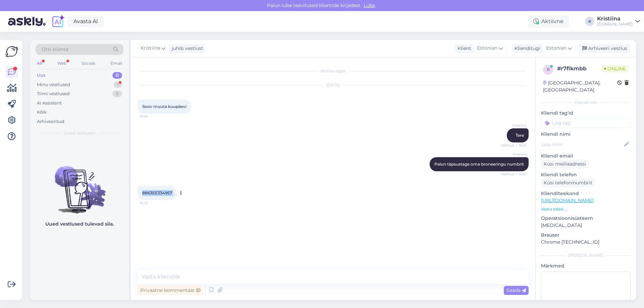
click at [172, 195] on div "8863EE334957 16:03" at bounding box center [157, 193] width 39 height 14
click at [158, 194] on span "8863EE334957" at bounding box center [157, 193] width 30 height 5
drag, startPoint x: 153, startPoint y: 194, endPoint x: 181, endPoint y: 193, distance: 27.9
click at [177, 193] on div "8863EE334957 16:03" at bounding box center [157, 193] width 39 height 14
copy div "EE334957 16:03"
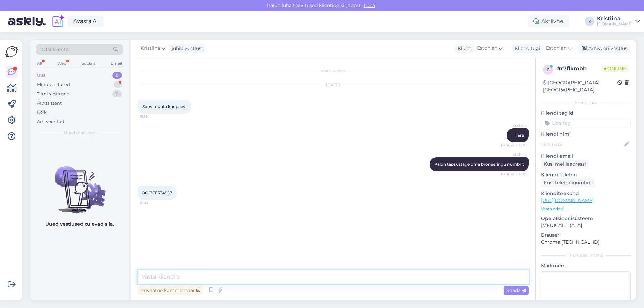
click at [182, 281] on textarea at bounding box center [333, 277] width 391 height 14
type textarea "k"
type textarea "Kuidas soovite kuupäevi muuta?"
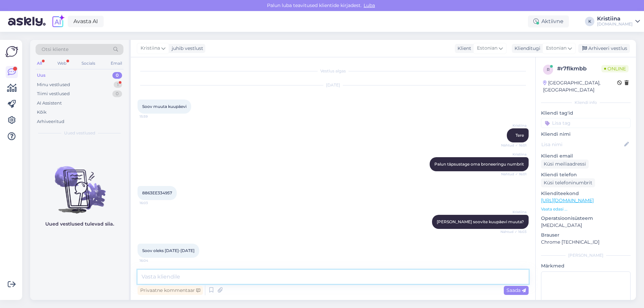
scroll to position [1, 0]
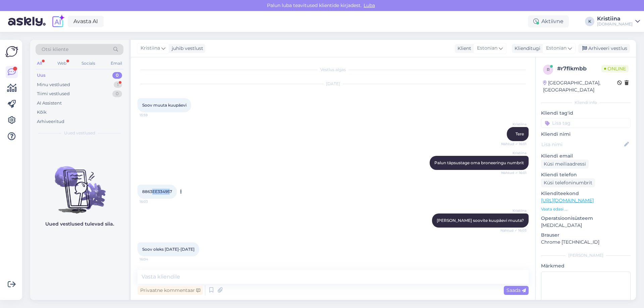
drag, startPoint x: 170, startPoint y: 191, endPoint x: 152, endPoint y: 193, distance: 18.5
click at [152, 193] on span "8863EE334957" at bounding box center [157, 191] width 30 height 5
copy span "EE33495"
click at [218, 178] on div "8863EE334957 16:03" at bounding box center [333, 191] width 391 height 29
click at [170, 270] on div "Vestlus algas Oct 9 2025 Soov muuta kuupäevi 15:59 Kristiina Tere Nähtud ✓ 16:0…" at bounding box center [333, 178] width 405 height 243
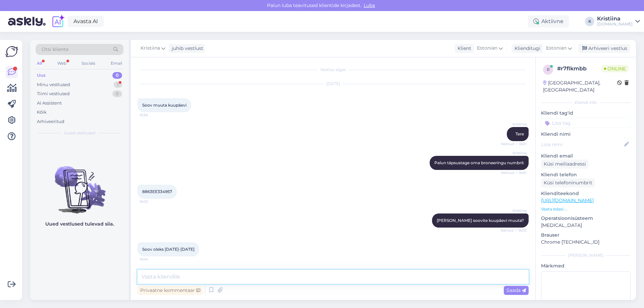
click at [165, 273] on textarea at bounding box center [333, 277] width 391 height 14
type textarea "üks hetk"
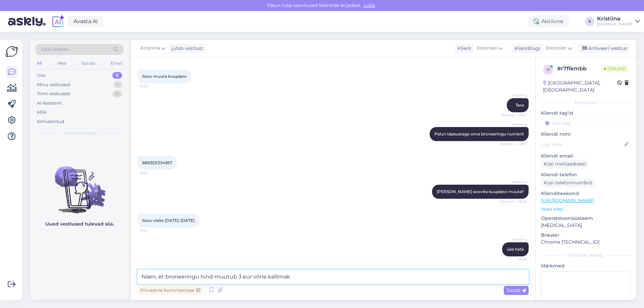
type textarea "Näen, et broneeringu hind muutub 3 eur võrra kallimaks"
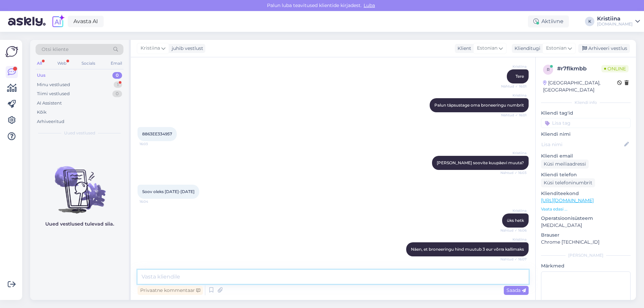
scroll to position [88, 0]
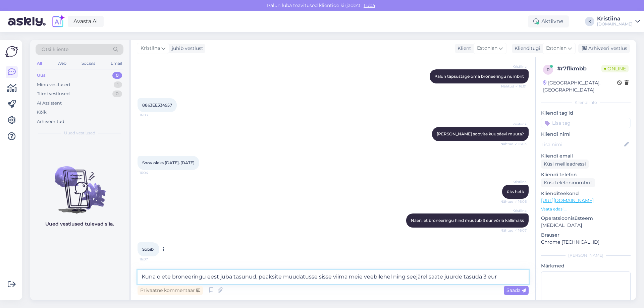
type textarea "Kuna olete broneeringu eest juba tasunud, peaksite muudatusse sisse viima meie …"
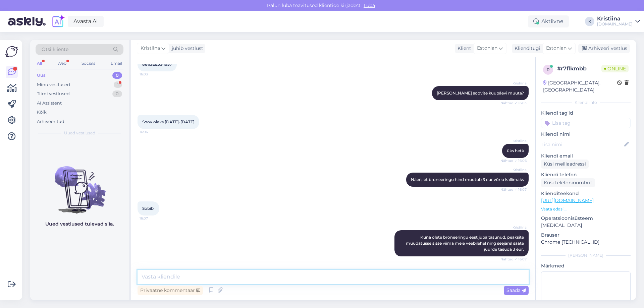
scroll to position [158, 0]
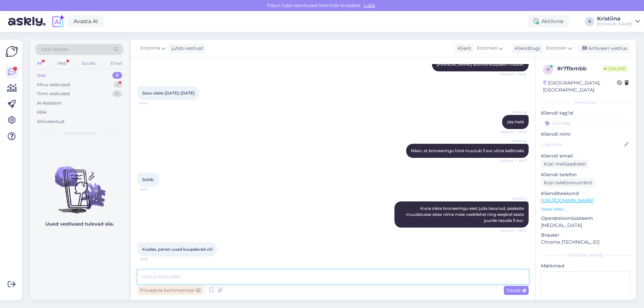
paste textarea "Oma broneeringut saate hallata (muuta/tühistada) broneeringu kinnituses toodud …"
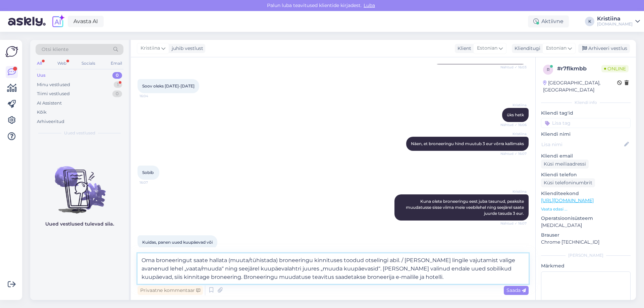
drag, startPoint x: 279, startPoint y: 260, endPoint x: 209, endPoint y: 259, distance: 69.8
click at [209, 259] on textarea "Oma broneeringut saate hallata (muuta/tühistada) broneeringu kinnituses toodud …" at bounding box center [333, 269] width 391 height 31
click at [357, 257] on textarea "Oma broneeringut saate muuta broneeringu kinnituses toodud otselingi abil. / Pe…" at bounding box center [333, 269] width 391 height 31
click at [355, 258] on textarea "Oma broneeringut saate muuta broneeringu kinnituses toodud otselingi abil. / Pe…" at bounding box center [333, 269] width 391 height 31
click at [355, 277] on textarea "Oma broneeringut saate muuta broneeringu kinnituses toodud otselingi abil. Peal…" at bounding box center [333, 269] width 391 height 31
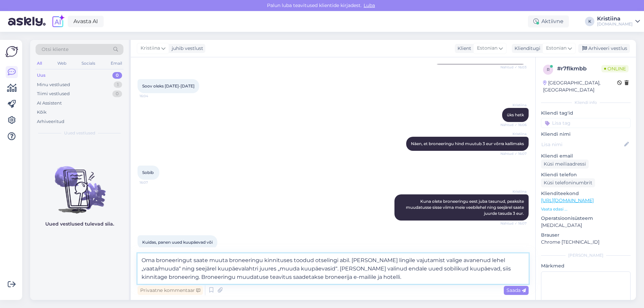
type textarea "Oma broneeringut saate muuta broneeringu kinnituses toodud otselingi abil. Peal…"
click at [513, 291] on span "Saada" at bounding box center [515, 290] width 19 height 6
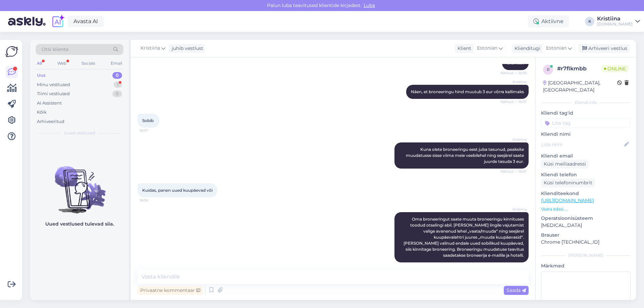
scroll to position [252, 0]
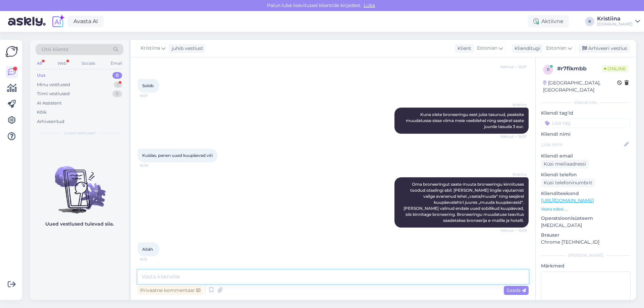
click at [170, 275] on textarea at bounding box center [333, 277] width 391 height 14
type textarea "Palun"
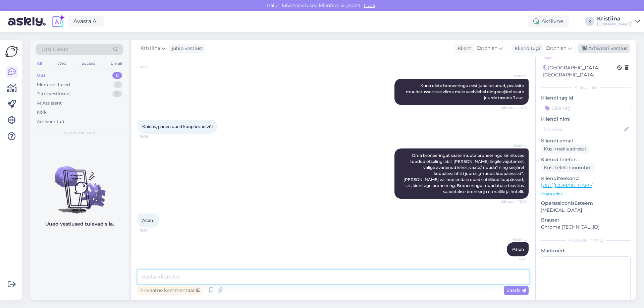
scroll to position [0, 0]
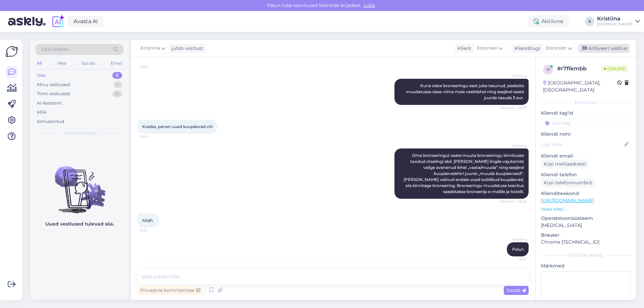
click at [607, 47] on div "Arhiveeri vestlus" at bounding box center [604, 48] width 52 height 9
